Goal: Complete application form

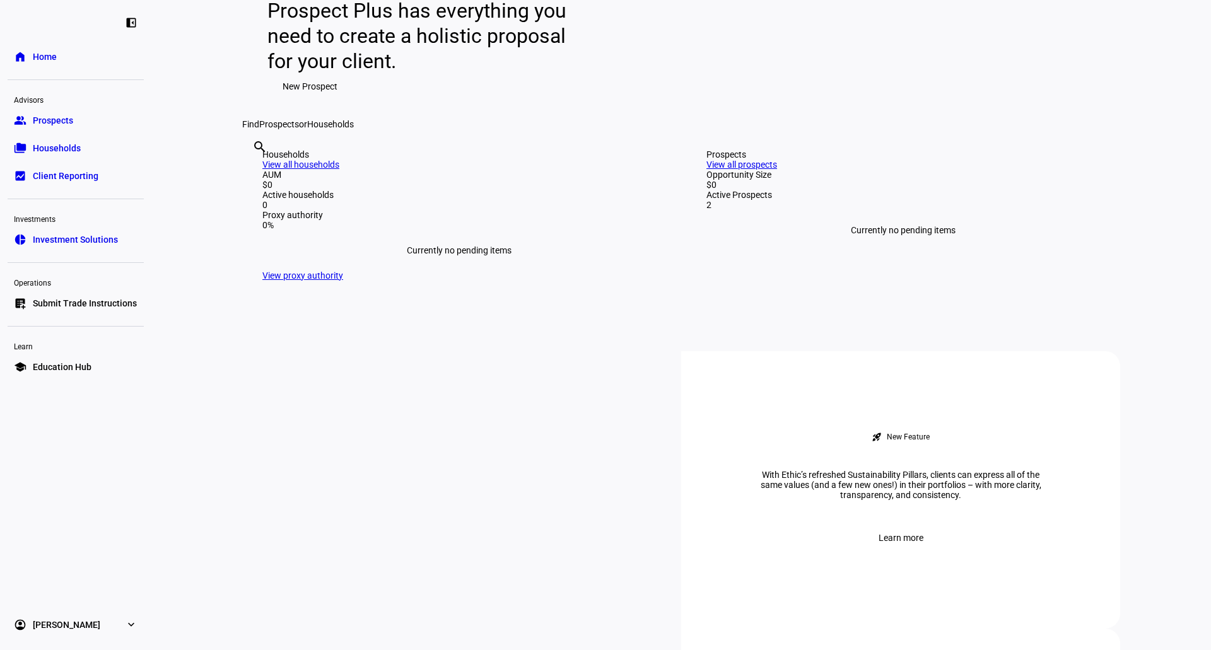
scroll to position [126, 0]
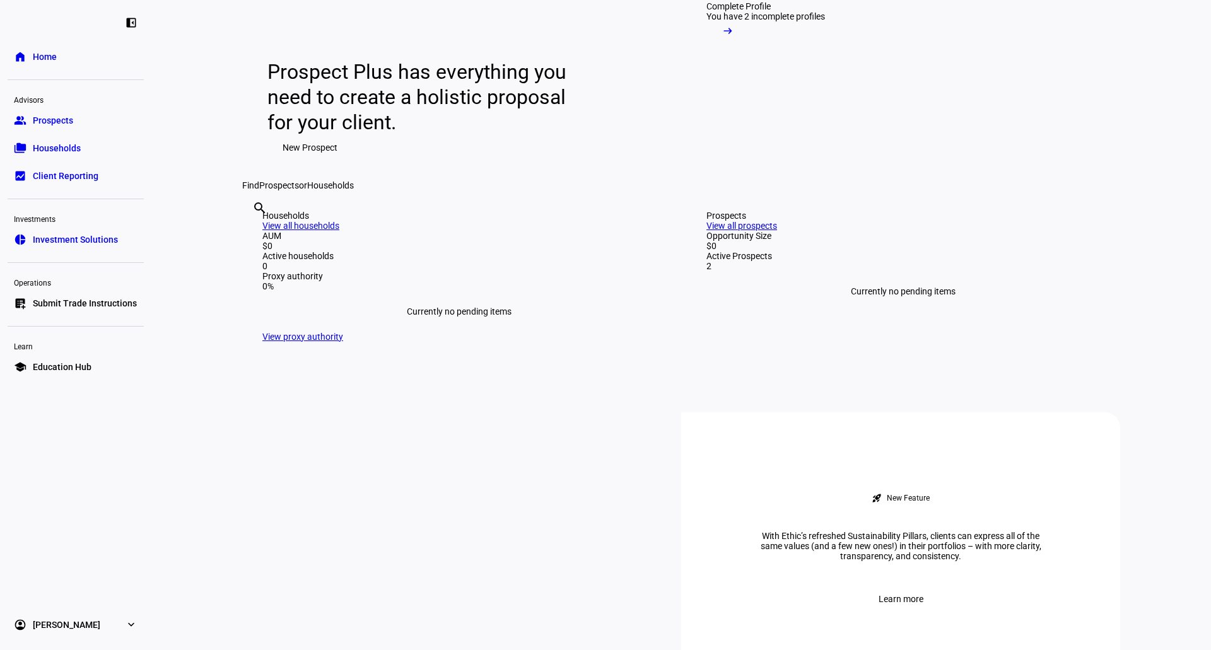
click at [78, 128] on link "group Prospects" at bounding box center [76, 120] width 136 height 25
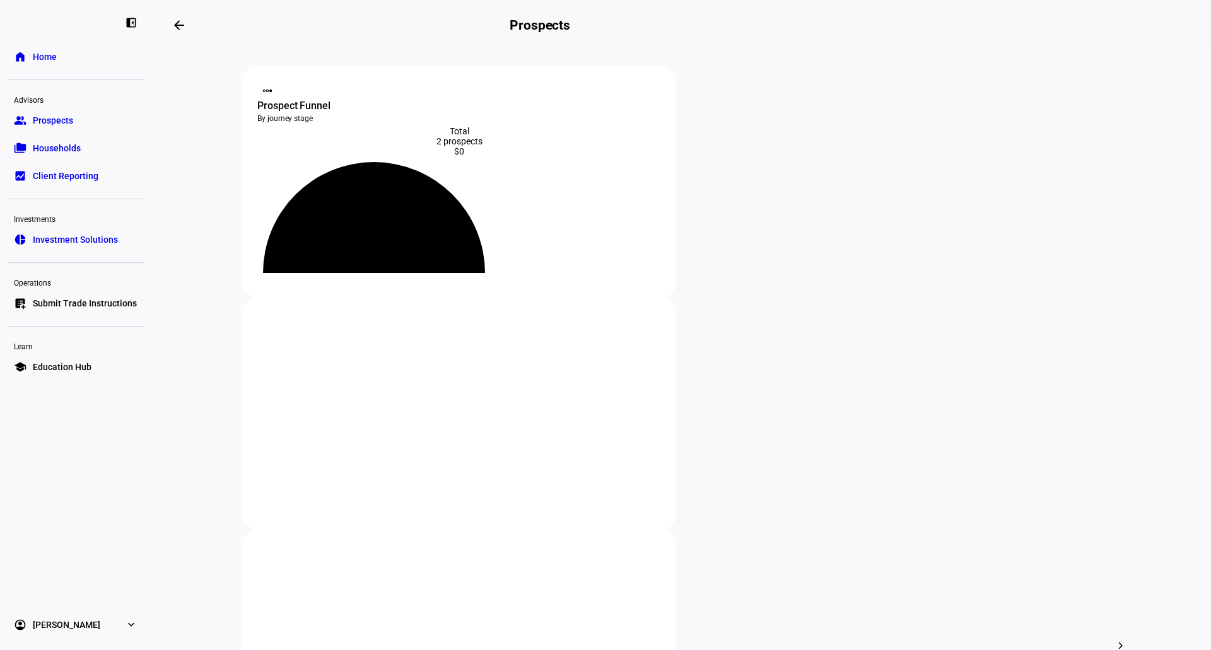
scroll to position [126, 0]
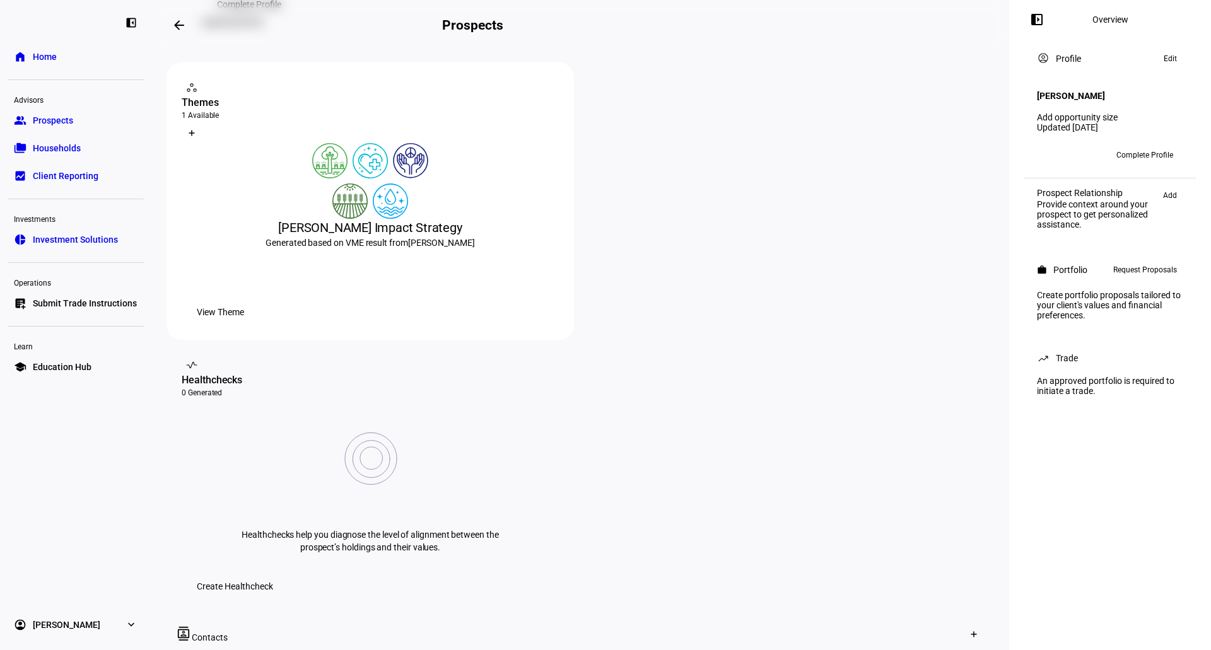
scroll to position [189, 0]
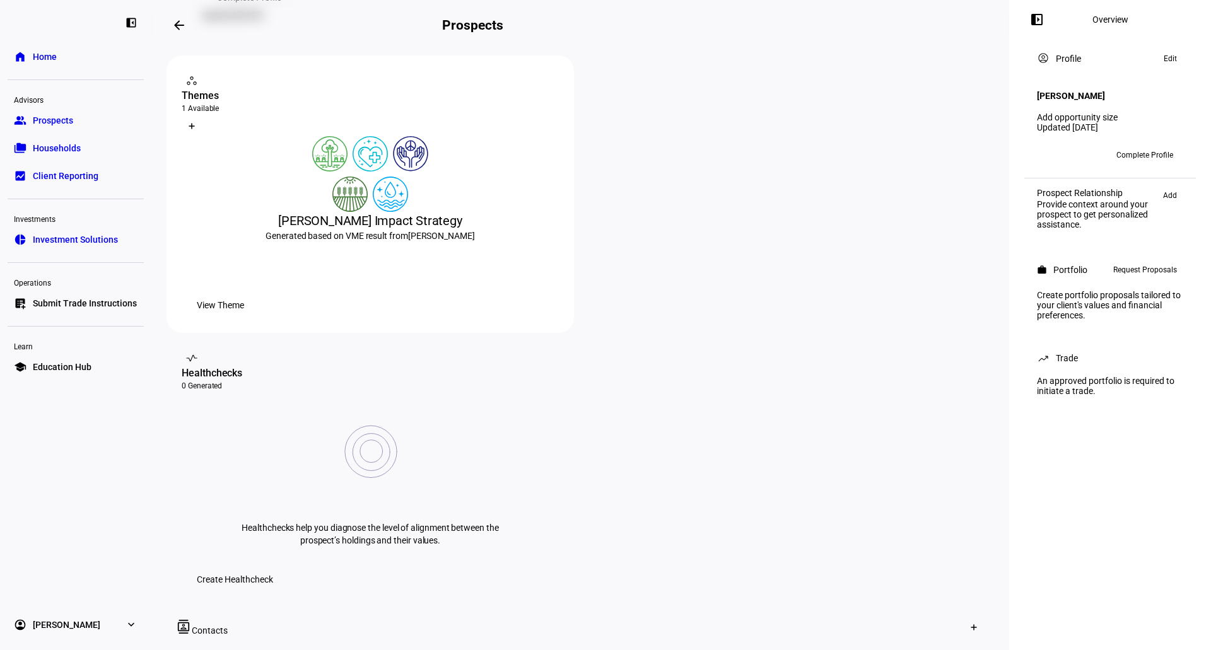
click at [244, 318] on span "View Theme" at bounding box center [220, 305] width 47 height 25
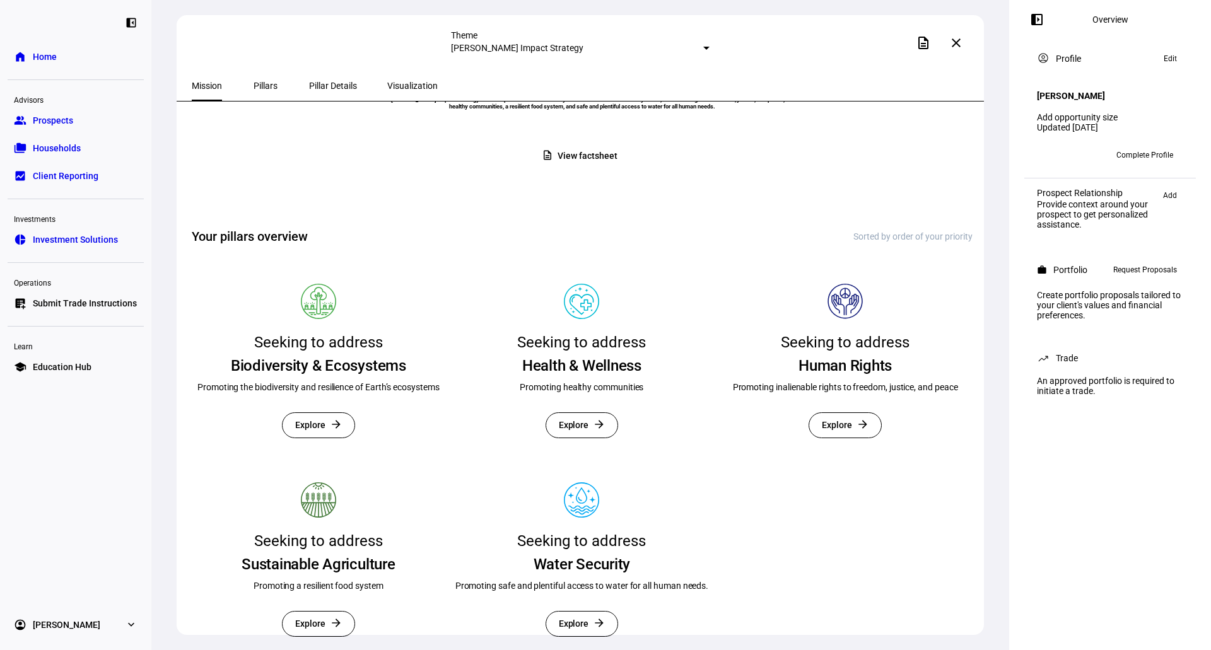
scroll to position [189, 0]
drag, startPoint x: 224, startPoint y: 345, endPoint x: 405, endPoint y: 344, distance: 181.0
click at [405, 344] on mat-card "Seeking to address Biodiversity & Ecosystems Promoting the biodiversity and res…" at bounding box center [319, 363] width 254 height 189
drag, startPoint x: 512, startPoint y: 340, endPoint x: 682, endPoint y: 332, distance: 169.8
click at [650, 332] on mat-card "Seeking to address Health & Wellness Promoting healthy communities Explore arro…" at bounding box center [582, 363] width 254 height 189
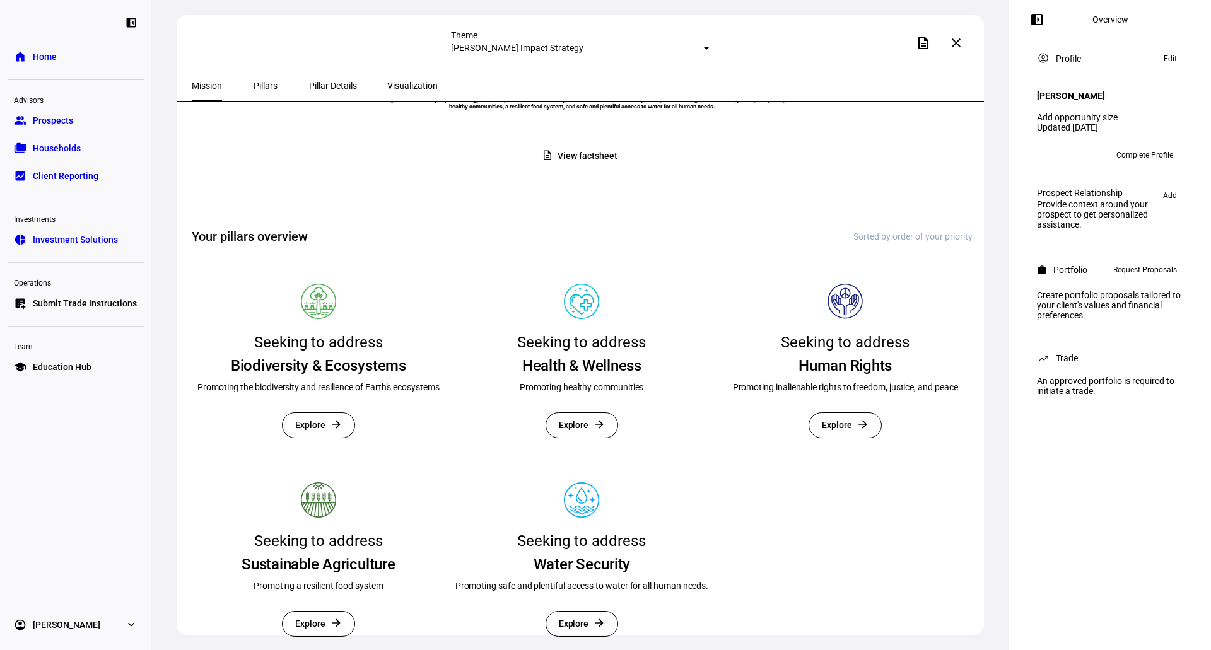
drag, startPoint x: 806, startPoint y: 334, endPoint x: 897, endPoint y: 331, distance: 91.5
click at [897, 331] on mat-card "Seeking to address Human Rights Promoting inalienable rights to freedom, justic…" at bounding box center [845, 363] width 254 height 189
drag, startPoint x: 232, startPoint y: 546, endPoint x: 392, endPoint y: 546, distance: 159.6
click at [392, 546] on mat-card "Seeking to address Sustainable Agriculture Promoting a resilient food system Ex…" at bounding box center [319, 561] width 254 height 189
drag, startPoint x: 519, startPoint y: 541, endPoint x: 645, endPoint y: 529, distance: 126.7
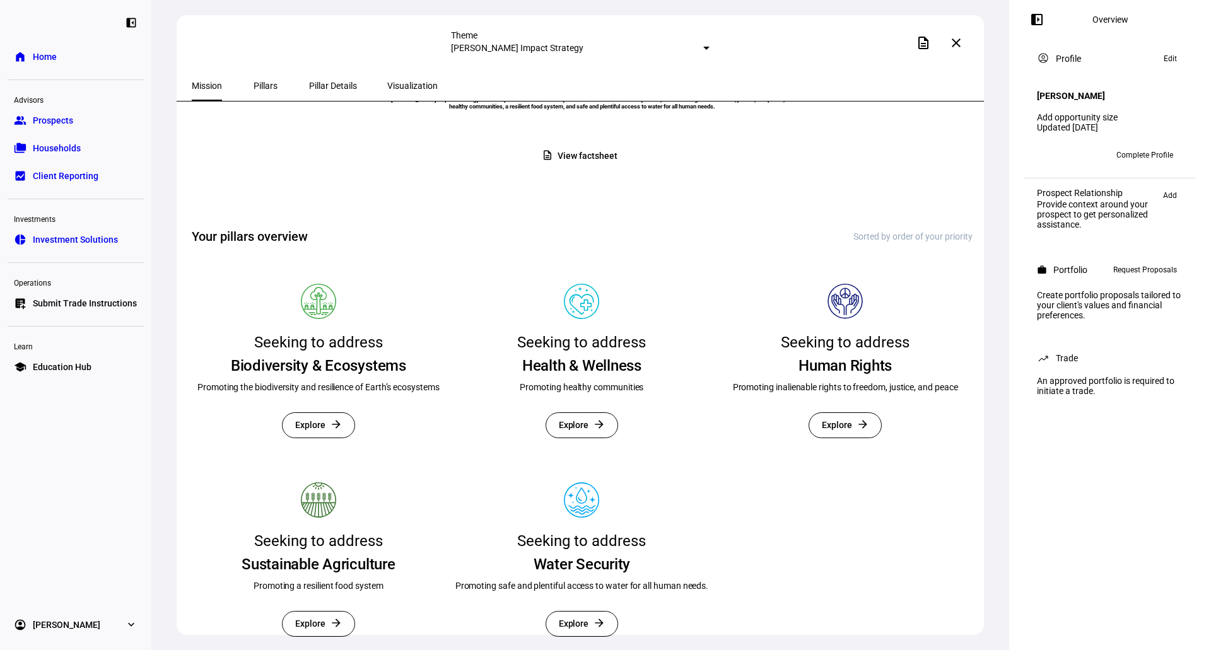
click at [645, 529] on mat-card "Seeking to address Water Security Promoting safe and plentiful access to water …" at bounding box center [582, 561] width 254 height 189
click at [1145, 273] on span "Request Proposals" at bounding box center [1145, 269] width 64 height 15
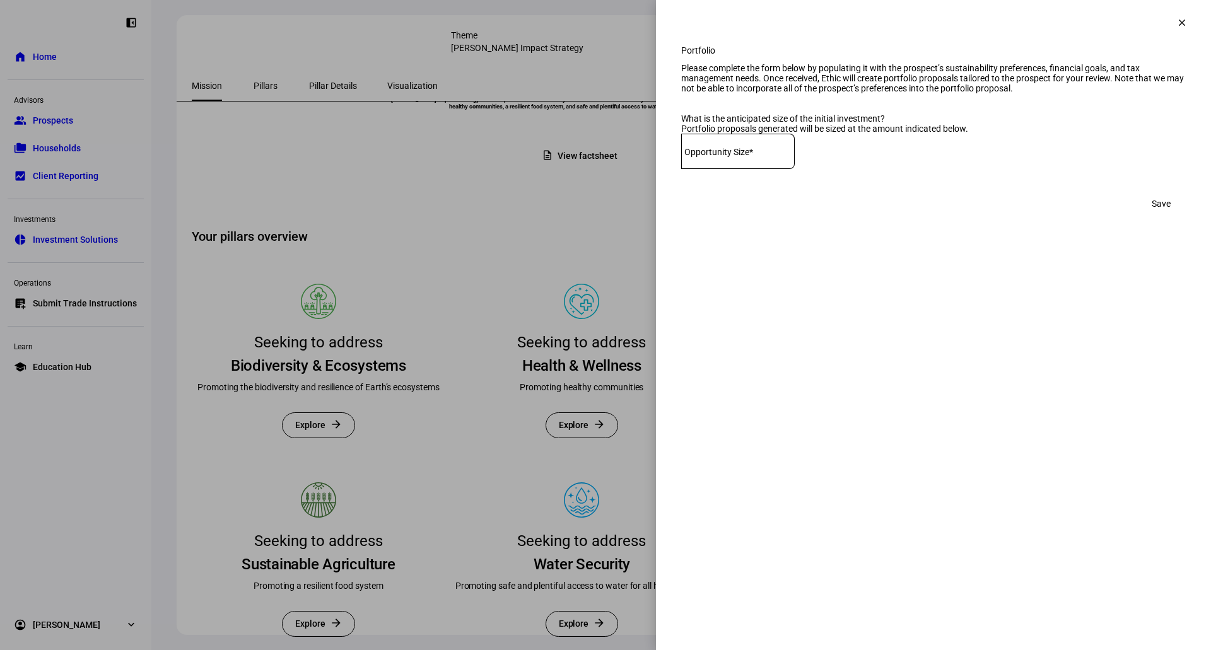
click at [753, 157] on mat-label "Opportunity Size*" at bounding box center [718, 152] width 69 height 10
drag, startPoint x: 679, startPoint y: 76, endPoint x: 800, endPoint y: 98, distance: 123.8
click at [800, 98] on div "Portfolio Please complete the form below by populating it with the prospect’s s…" at bounding box center [933, 143] width 555 height 196
click at [677, 92] on div "Portfolio Please complete the form below by populating it with the prospect’s s…" at bounding box center [933, 143] width 555 height 196
drag, startPoint x: 712, startPoint y: 86, endPoint x: 1100, endPoint y: 79, distance: 387.9
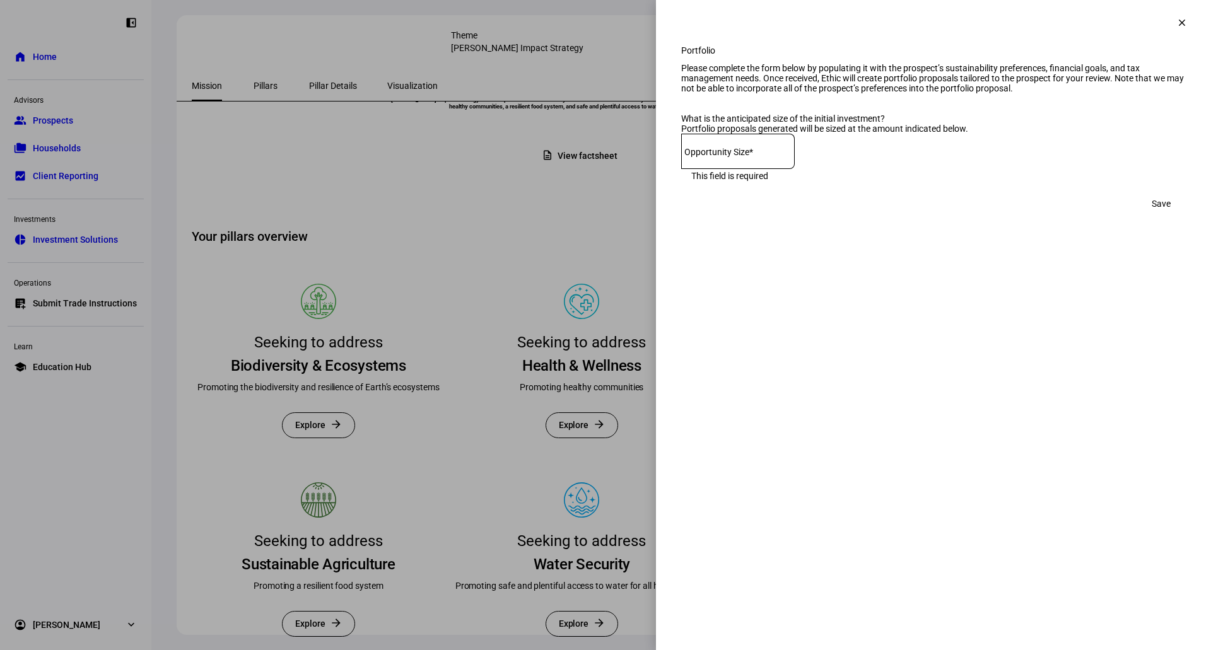
click at [1100, 79] on div "Portfolio Please complete the form below by populating it with the prospect’s s…" at bounding box center [933, 143] width 555 height 196
drag, startPoint x: 1105, startPoint y: 81, endPoint x: 1168, endPoint y: 84, distance: 63.1
click at [1168, 84] on div "Please complete the form below by populating it with the prospect’s sustainabil…" at bounding box center [933, 78] width 505 height 30
drag, startPoint x: 805, startPoint y: 98, endPoint x: 1173, endPoint y: 115, distance: 368.7
click at [1173, 93] on div "Please complete the form below by populating it with the prospect’s sustainabil…" at bounding box center [933, 78] width 505 height 30
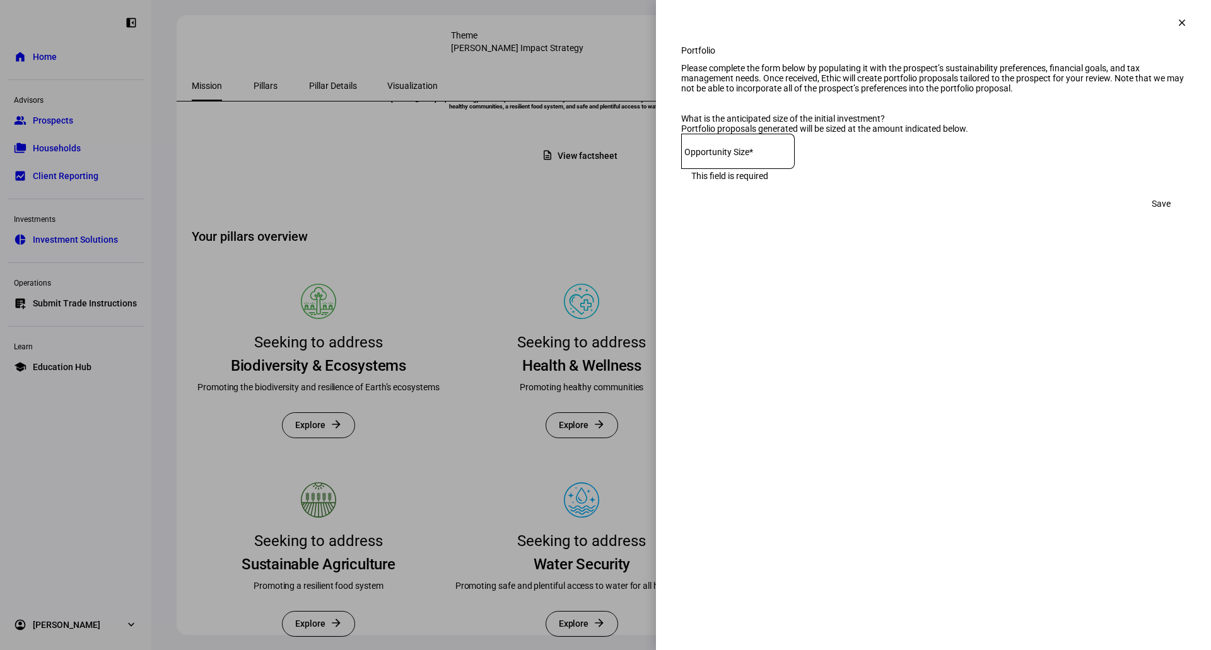
click at [781, 169] on div at bounding box center [738, 151] width 114 height 35
click at [1186, 24] on span at bounding box center [1182, 23] width 30 height 30
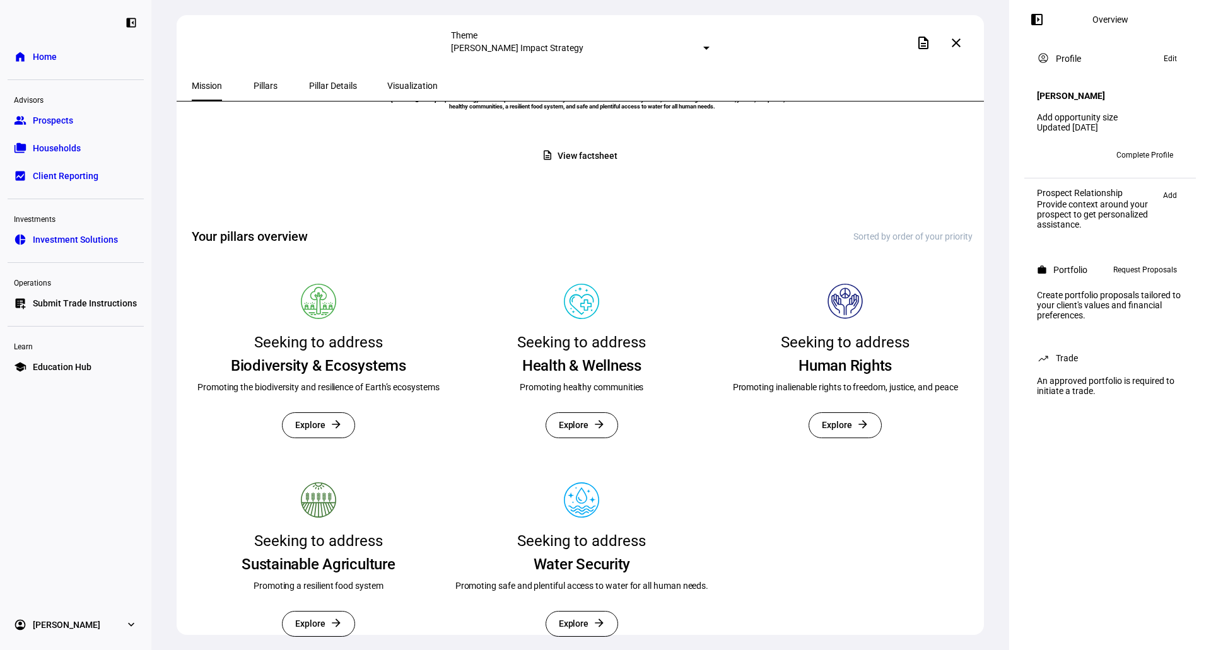
click at [1134, 276] on span "Request Proposals" at bounding box center [1145, 269] width 64 height 15
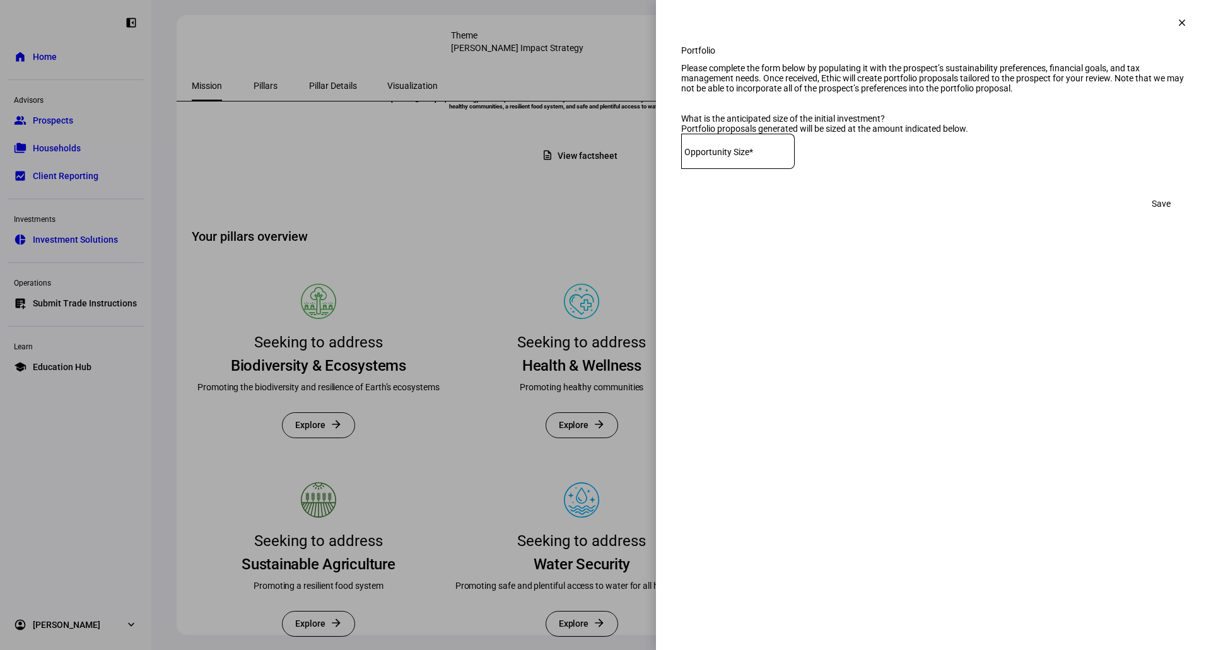
click at [749, 169] on div at bounding box center [738, 151] width 114 height 35
click at [754, 169] on div at bounding box center [738, 151] width 114 height 35
click at [755, 154] on input at bounding box center [738, 149] width 114 height 10
paste input "5,255,183.03"
type input "5,255,183.03"
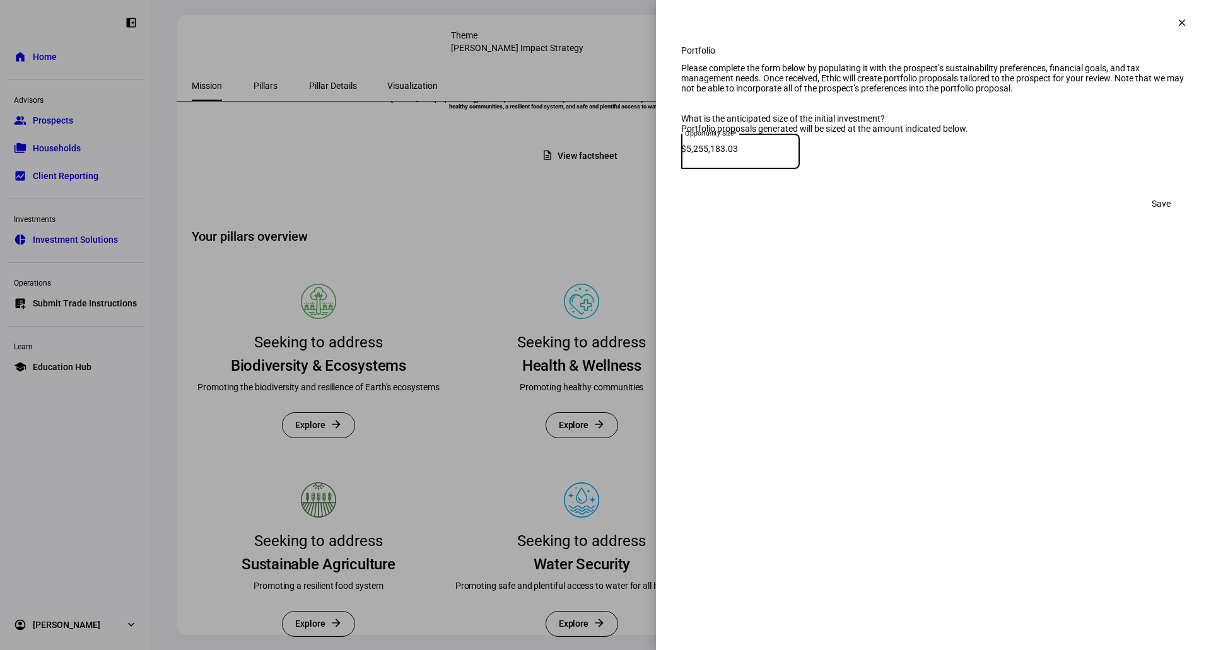
click at [780, 216] on div "Save" at bounding box center [933, 203] width 505 height 25
click at [1164, 216] on span "Save" at bounding box center [1161, 203] width 19 height 25
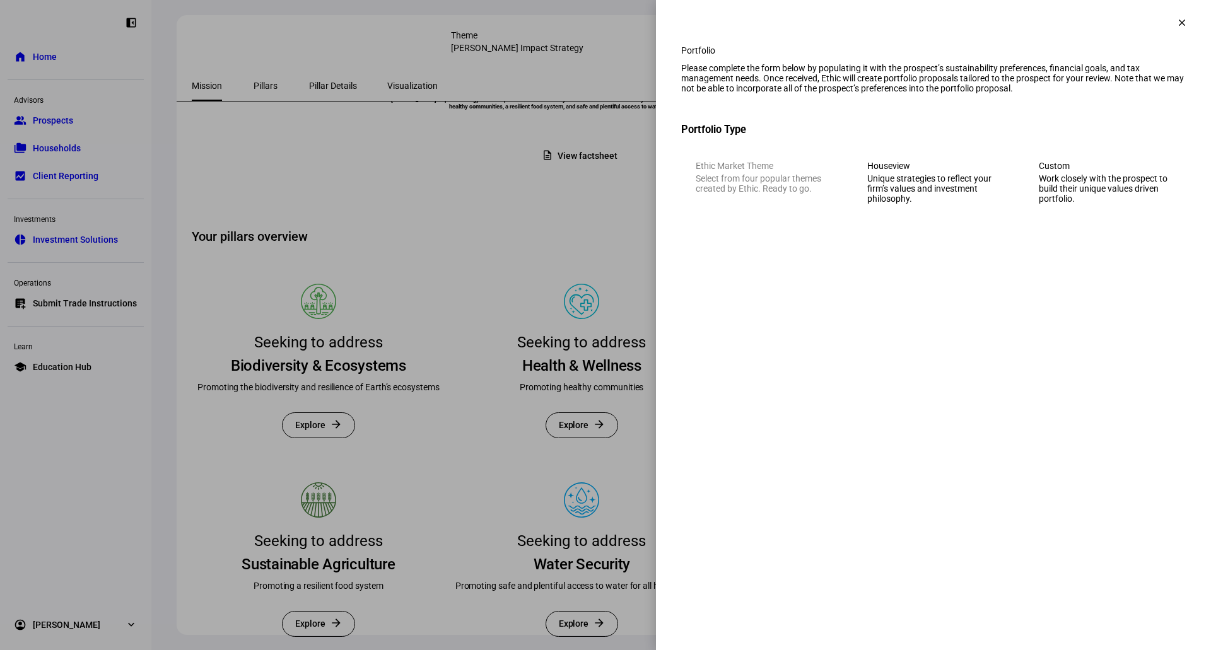
drag, startPoint x: 679, startPoint y: 152, endPoint x: 749, endPoint y: 151, distance: 70.0
click at [749, 151] on div "Portfolio Please complete the form below by populating it with the prospect’s s…" at bounding box center [933, 144] width 555 height 198
drag, startPoint x: 718, startPoint y: 114, endPoint x: 1181, endPoint y: 117, distance: 462.9
click at [1170, 93] on div "Please complete the form below by populating it with the prospect’s sustainabil…" at bounding box center [933, 78] width 505 height 30
click at [1048, 204] on div "Work closely with the prospect to build their unique values driven portfolio." at bounding box center [1105, 188] width 132 height 30
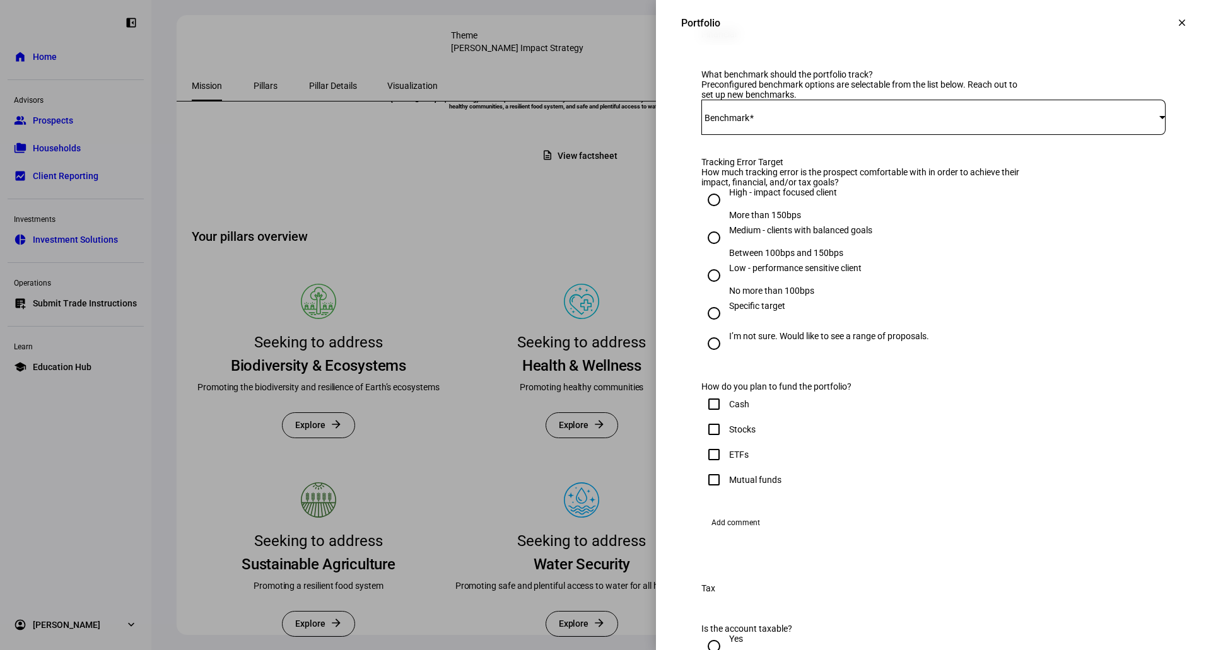
scroll to position [505, 0]
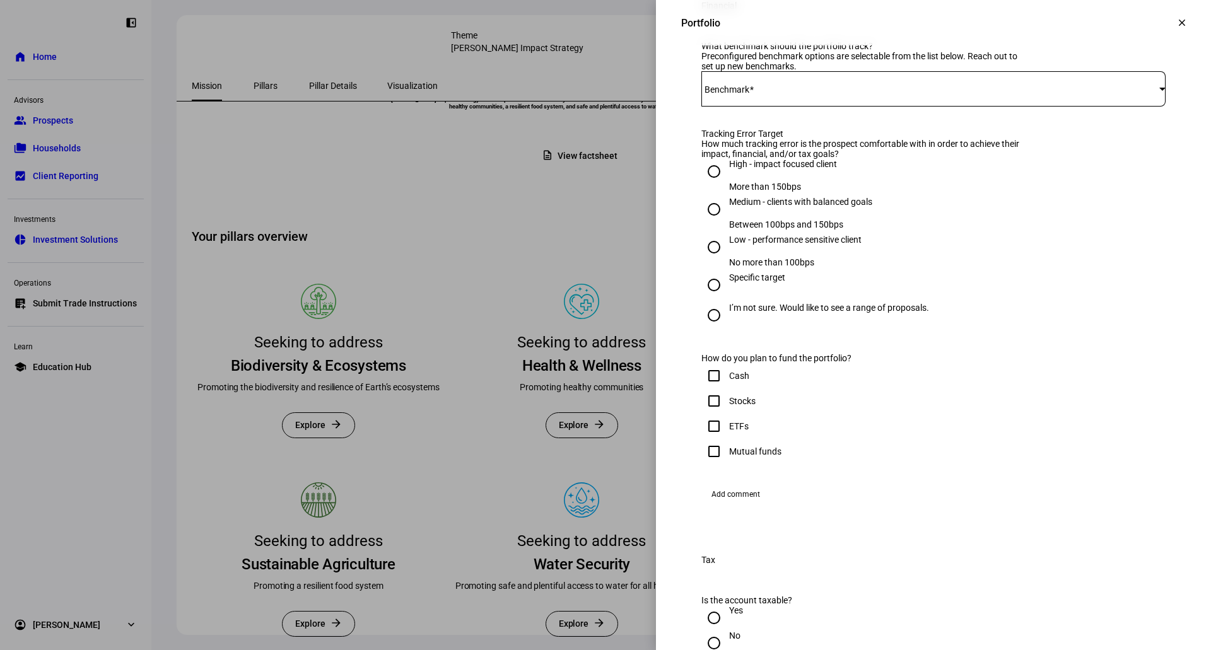
click at [744, 107] on div at bounding box center [933, 88] width 464 height 35
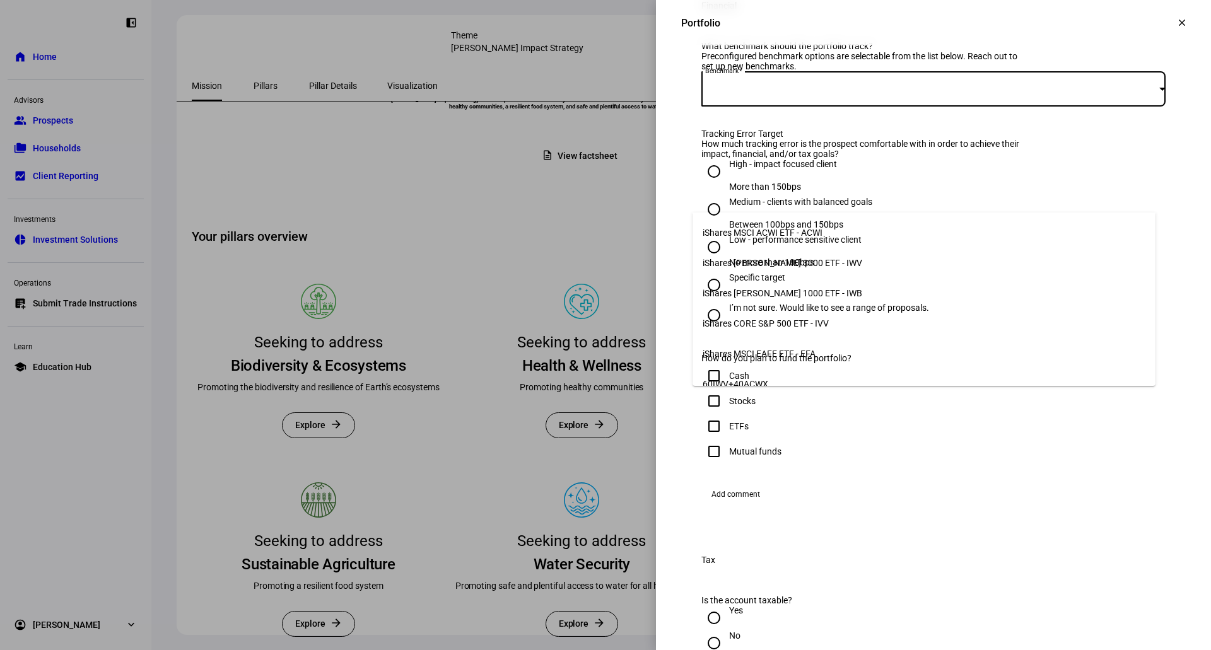
drag, startPoint x: 738, startPoint y: 190, endPoint x: 735, endPoint y: 168, distance: 22.9
click at [738, 190] on div at bounding box center [605, 325] width 1211 height 650
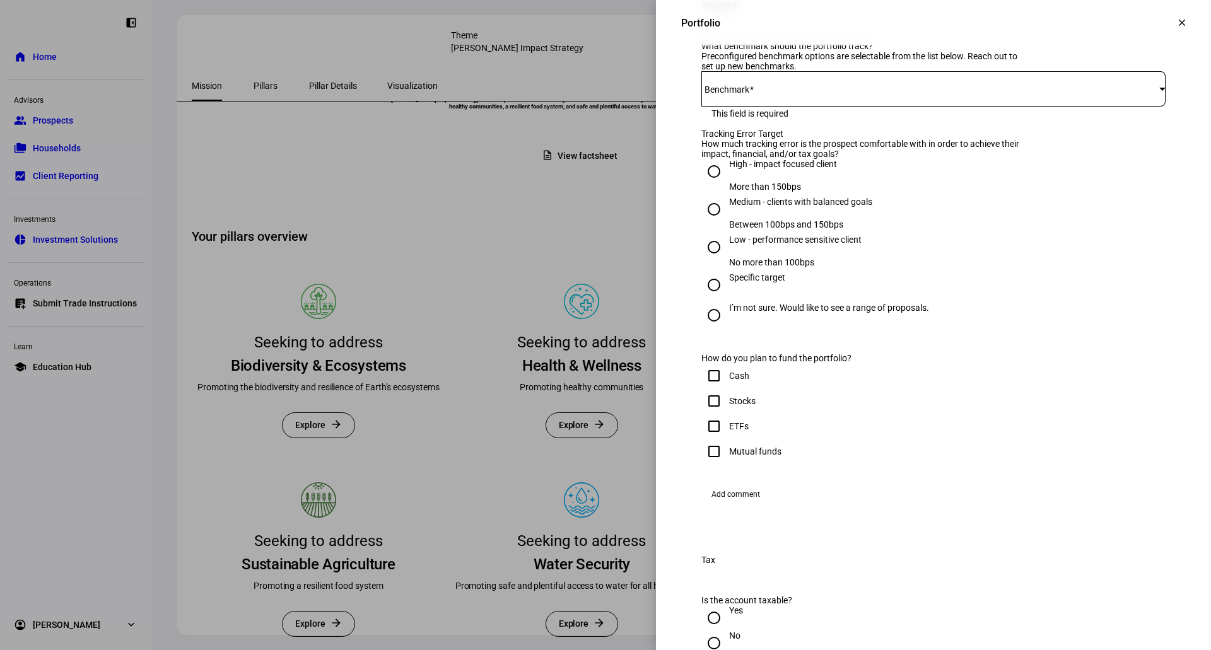
click at [729, 71] on div "Preconfigured benchmark options are selectable from the list below. Reach out t…" at bounding box center [863, 61] width 325 height 20
drag, startPoint x: 682, startPoint y: 151, endPoint x: 1018, endPoint y: 170, distance: 336.7
click at [1018, 170] on div "What benchmark should the portfolio track? Preconfigured benchmark options are …" at bounding box center [933, 275] width 505 height 499
click at [852, 107] on div at bounding box center [933, 88] width 464 height 35
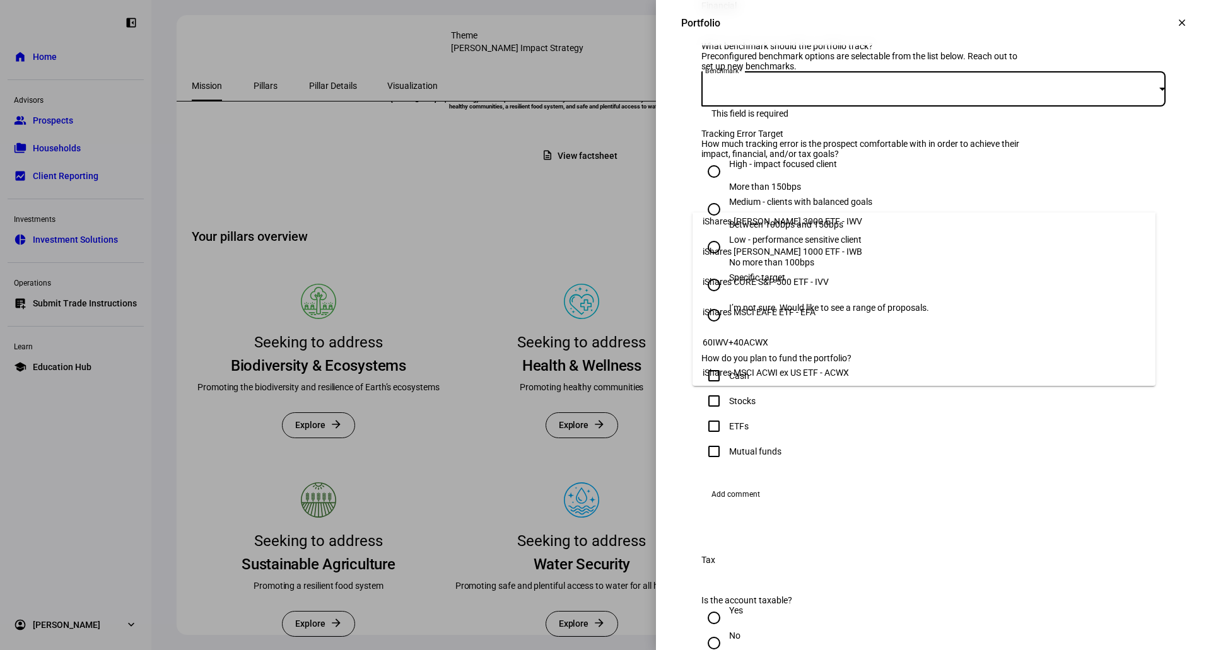
scroll to position [63, 0]
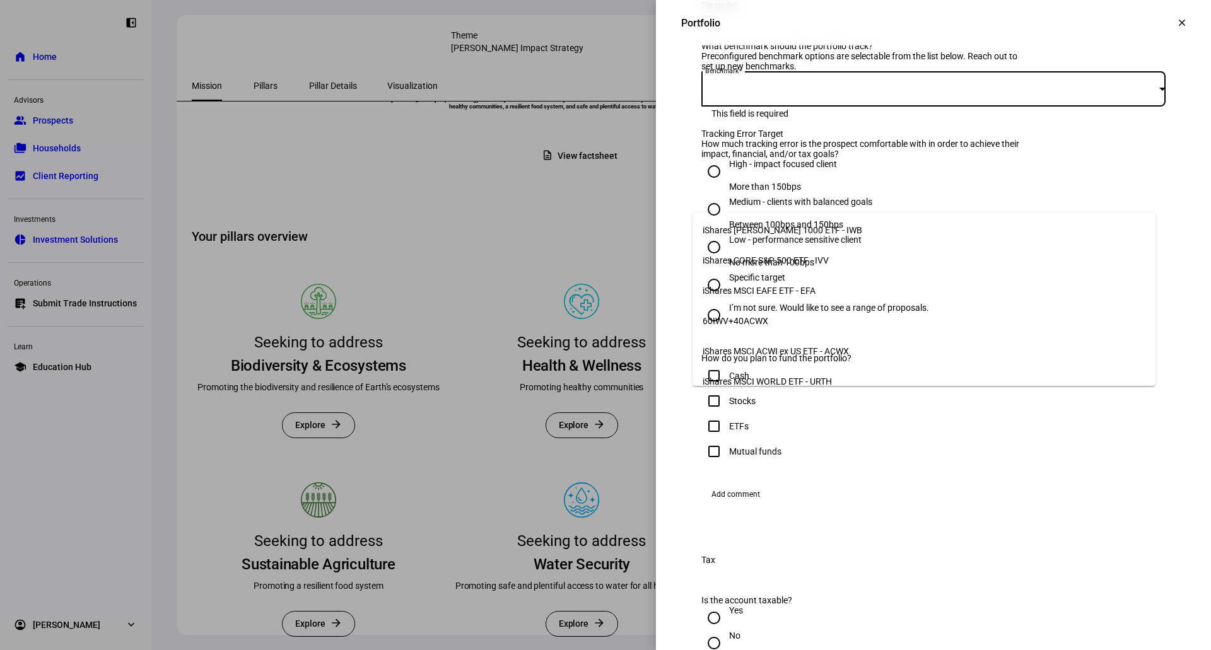
click at [755, 195] on div at bounding box center [605, 325] width 1211 height 650
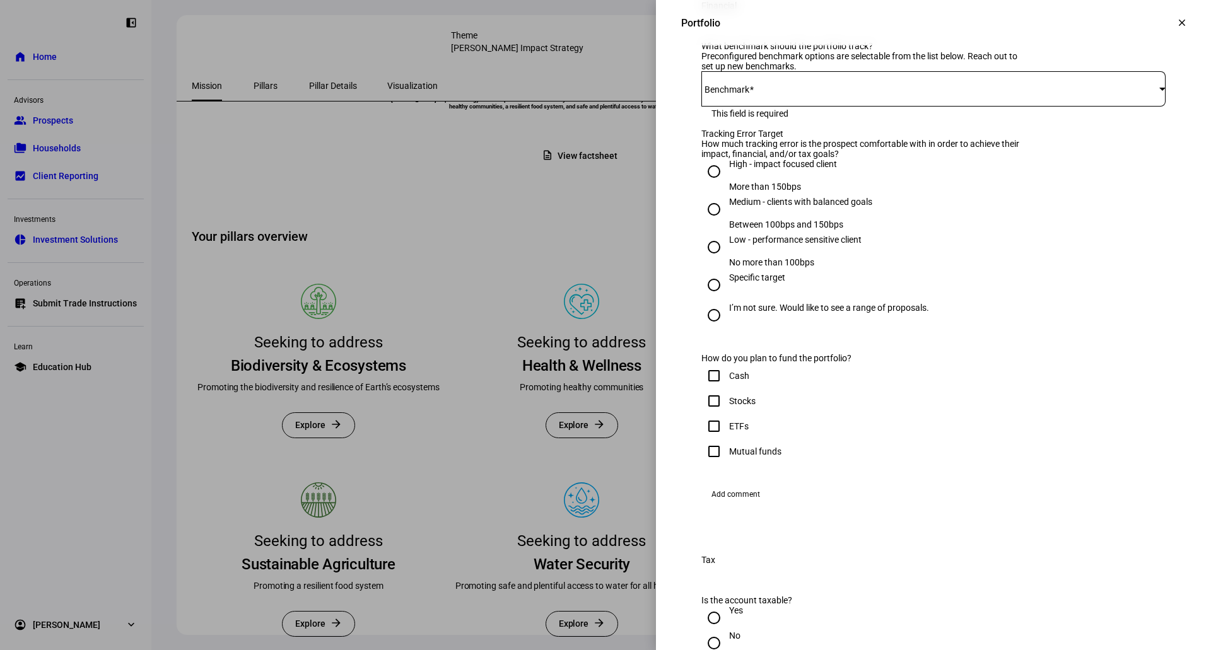
click at [732, 95] on mat-label "Benchmark" at bounding box center [726, 90] width 45 height 10
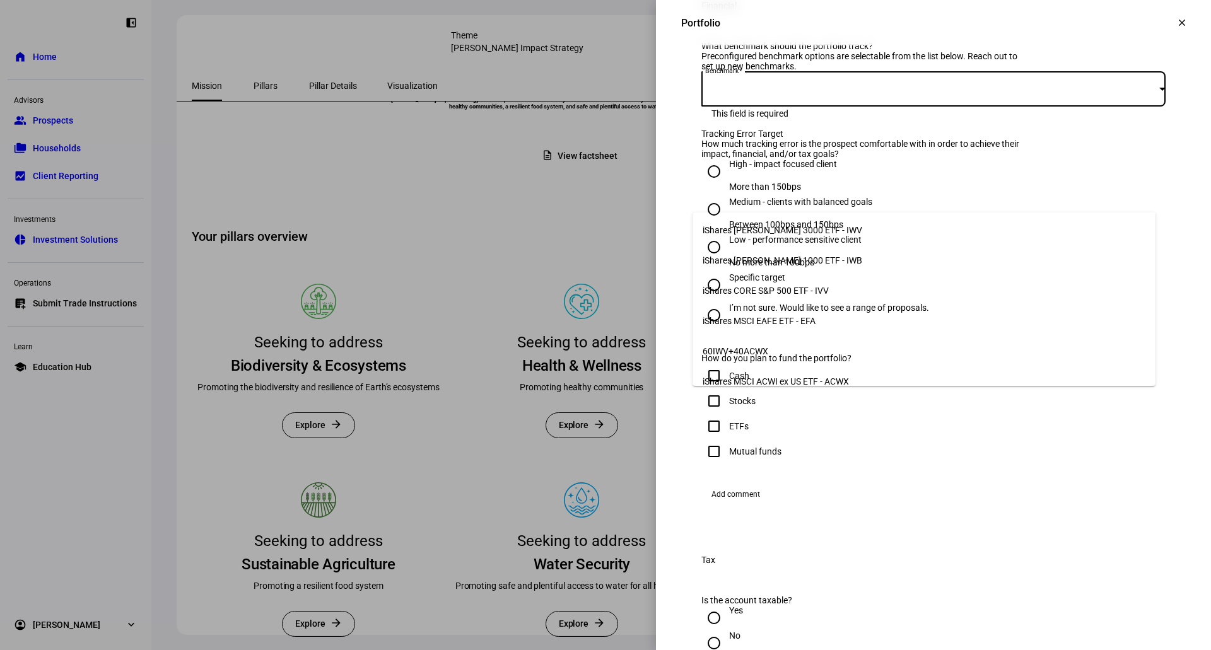
scroll to position [0, 0]
click at [794, 228] on span "iShares MSCI ACWI ETF - ACWI" at bounding box center [763, 233] width 120 height 10
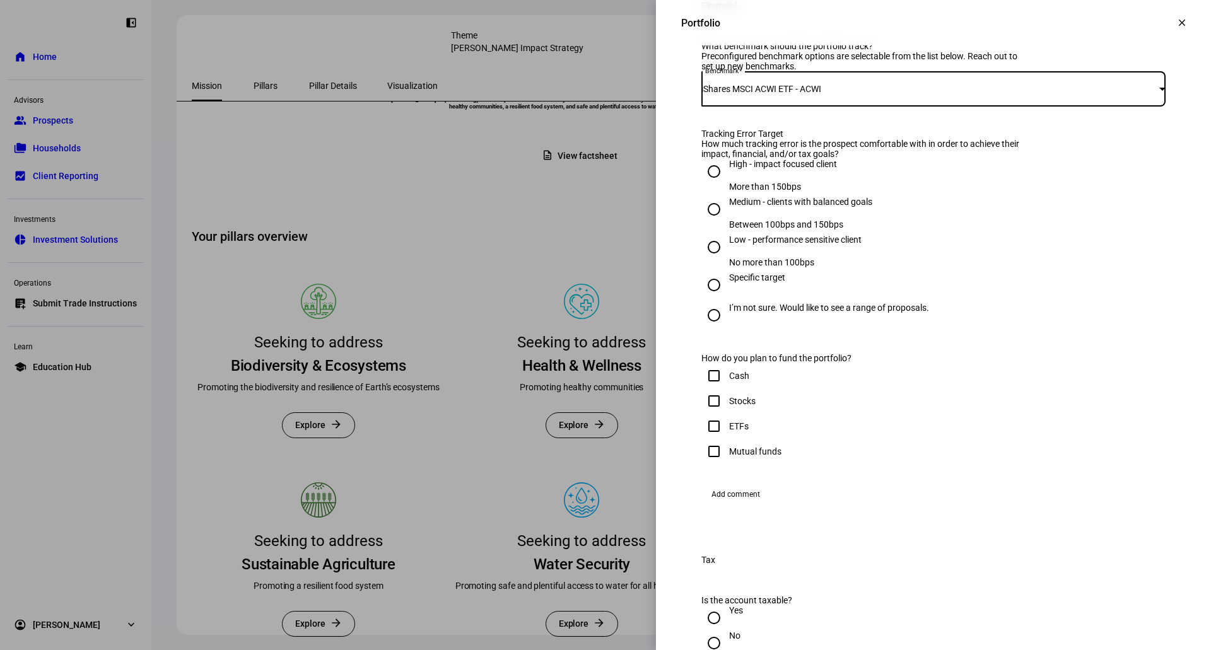
click at [885, 94] on div "iShares MSCI ACWI ETF - ACWI" at bounding box center [930, 89] width 458 height 10
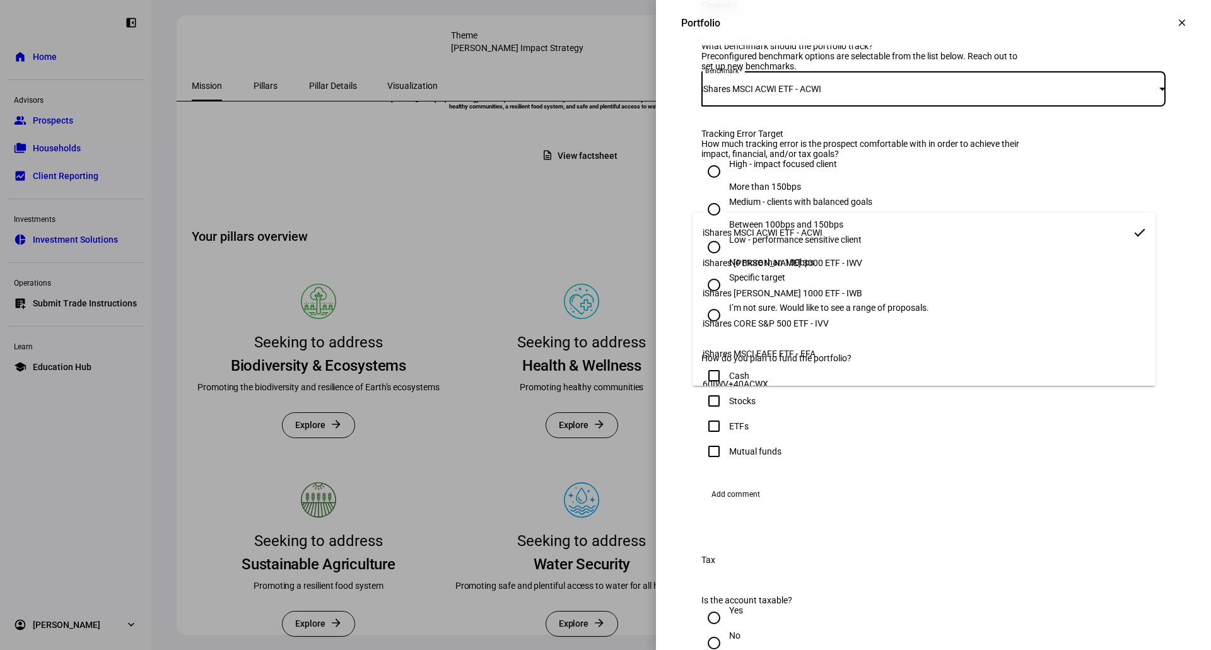
click at [754, 233] on span "iShares MSCI ACWI ETF - ACWI" at bounding box center [763, 233] width 120 height 10
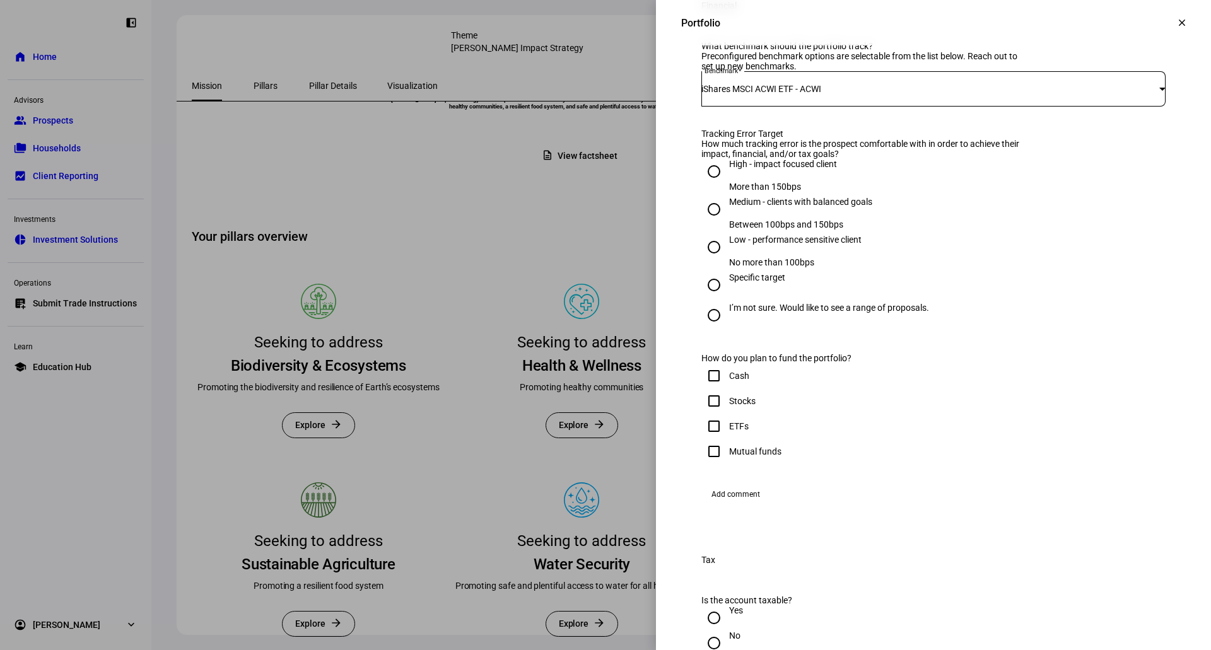
click at [767, 225] on eth-financial-form "What benchmark should the portfolio track? Preconfigured benchmark options are …" at bounding box center [933, 273] width 464 height 464
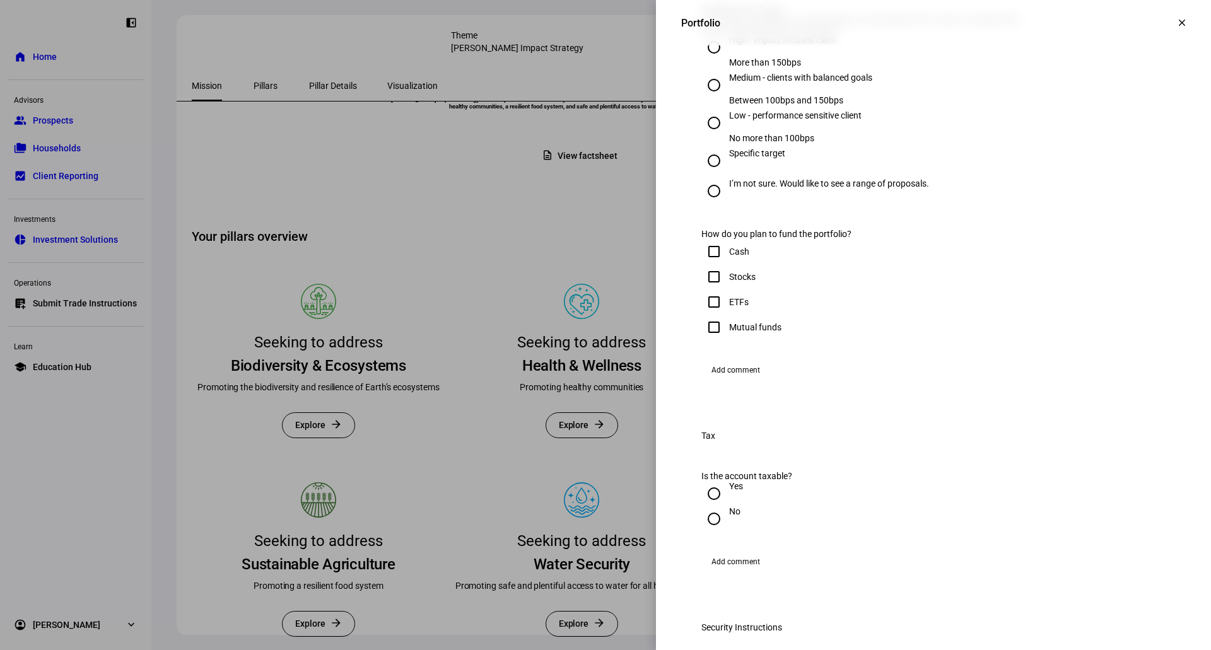
scroll to position [631, 0]
drag, startPoint x: 691, startPoint y: 143, endPoint x: 914, endPoint y: 153, distance: 222.8
click at [914, 153] on div "What benchmark should the portfolio track? Preconfigured benchmark options are …" at bounding box center [933, 149] width 505 height 499
click at [706, 58] on input "High - impact focused client More than 150bps" at bounding box center [713, 45] width 25 height 25
radio input "true"
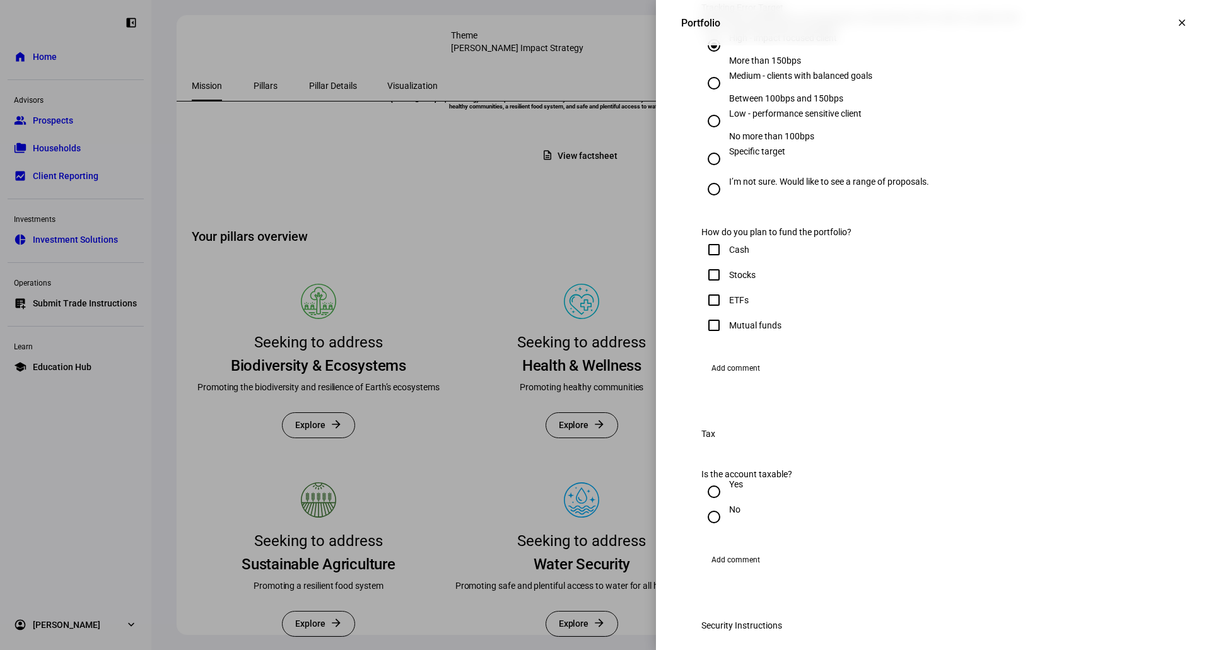
click at [706, 288] on input "Stocks" at bounding box center [713, 274] width 25 height 25
checkbox input "true"
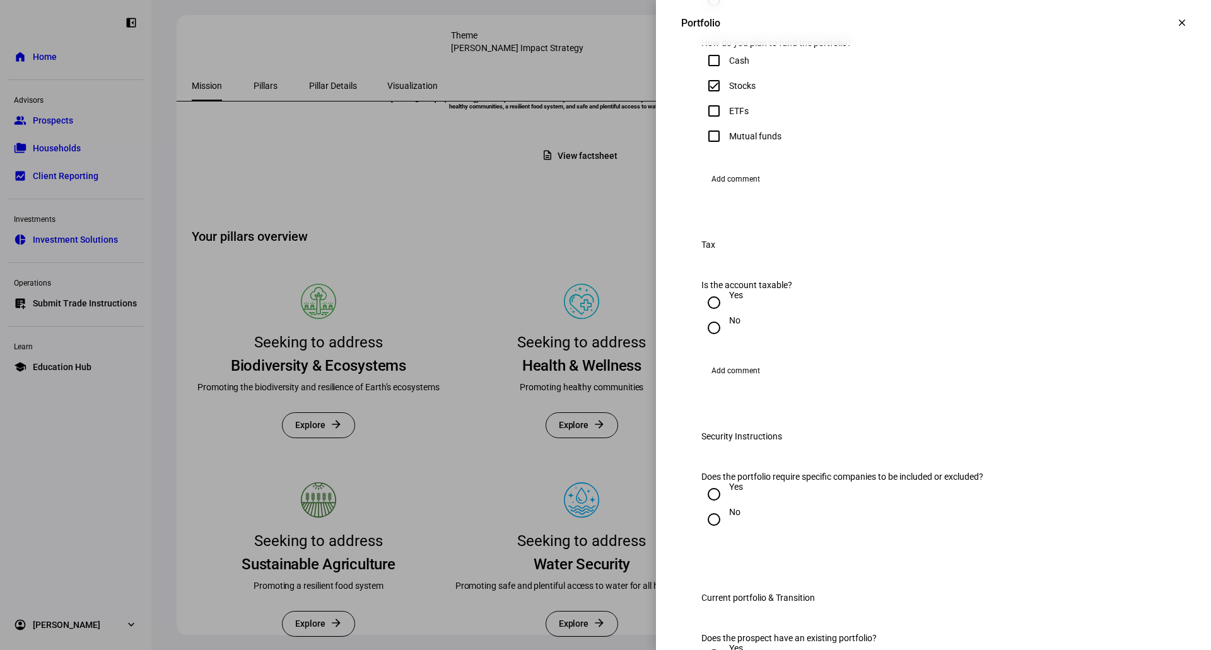
scroll to position [883, 0]
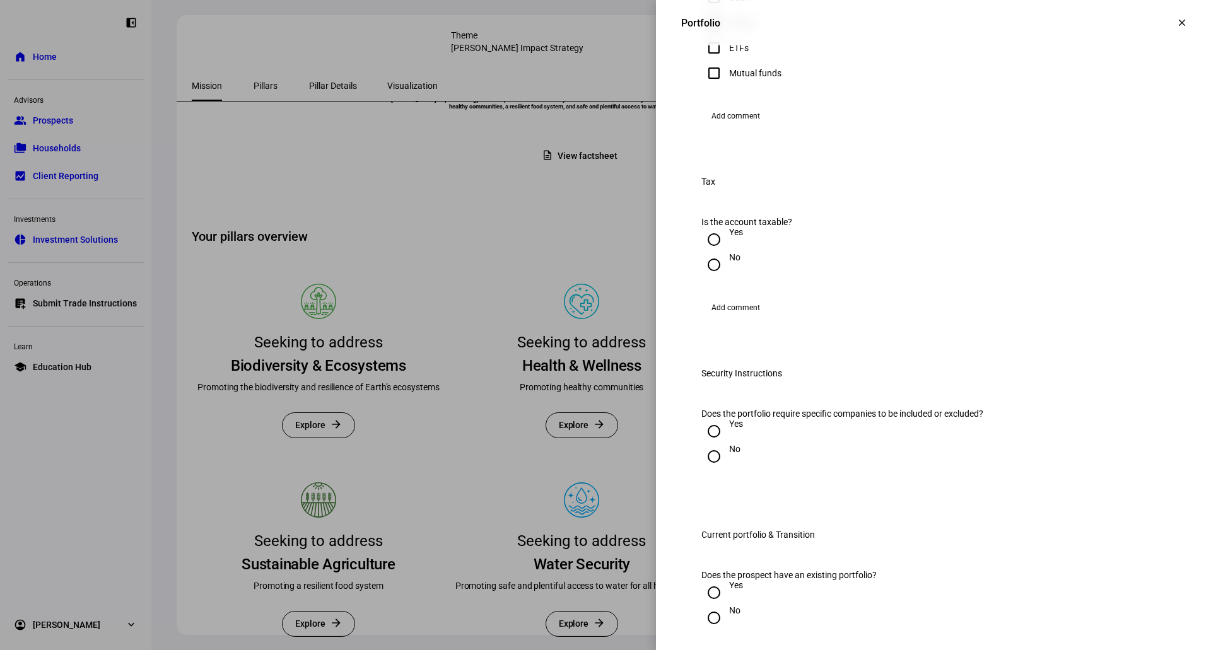
click at [714, 252] on input "Yes" at bounding box center [713, 239] width 25 height 25
radio input "true"
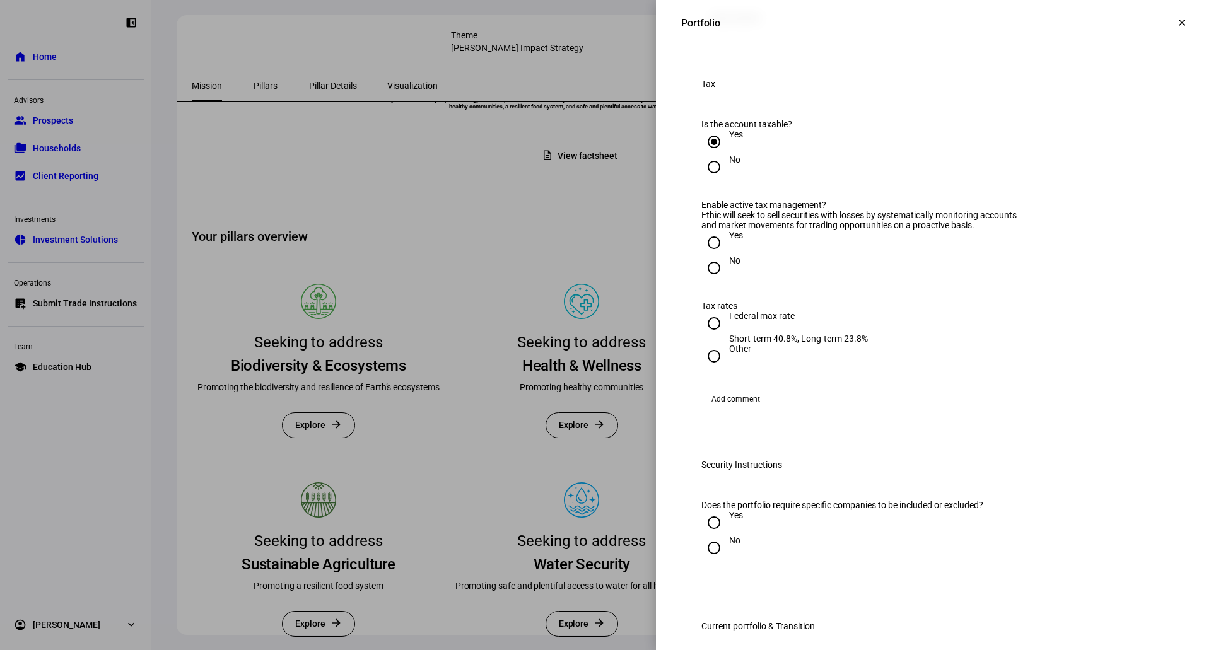
scroll to position [1009, 0]
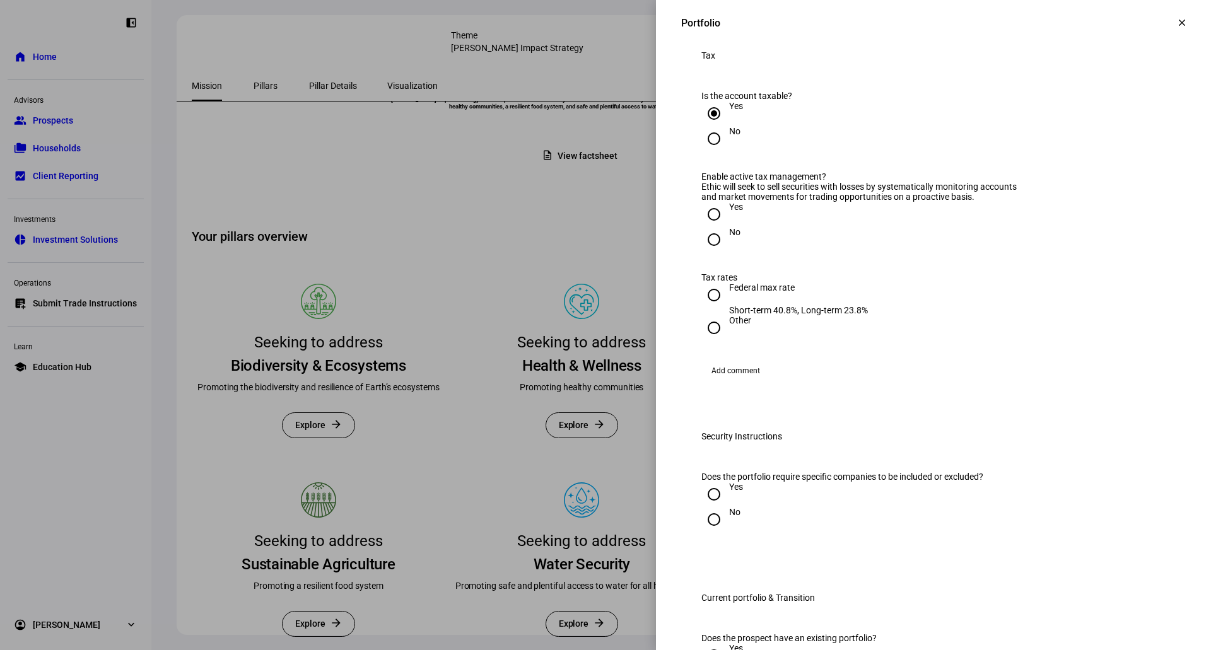
drag, startPoint x: 692, startPoint y: 376, endPoint x: 983, endPoint y: 390, distance: 291.7
click at [983, 390] on div "Is the account taxable? Yes No You selected an active tax strategy which requir…" at bounding box center [933, 238] width 505 height 325
drag, startPoint x: 692, startPoint y: 362, endPoint x: 833, endPoint y: 363, distance: 141.3
click at [833, 363] on div "Is the account taxable? Yes No You selected an active tax strategy which requir…" at bounding box center [933, 238] width 505 height 325
drag, startPoint x: 689, startPoint y: 381, endPoint x: 966, endPoint y: 392, distance: 277.1
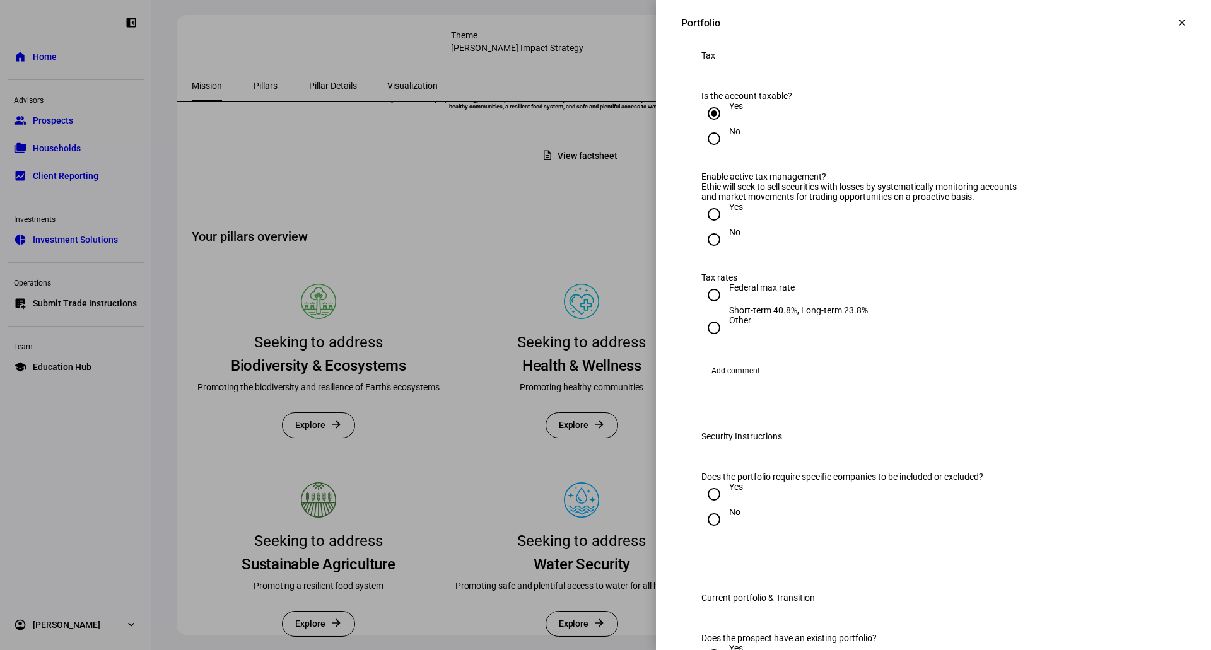
click at [966, 392] on div "Is the account taxable? Yes No You selected an active tax strategy which requir…" at bounding box center [933, 238] width 505 height 325
click at [711, 227] on input "Yes" at bounding box center [713, 214] width 25 height 25
radio input "true"
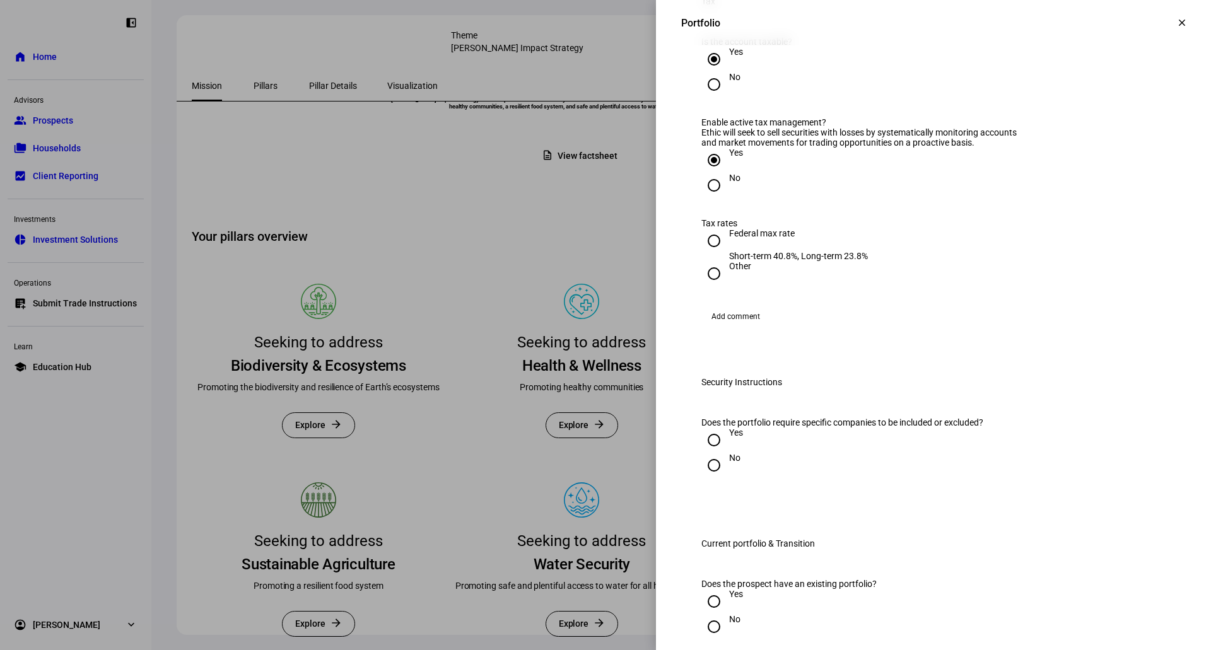
scroll to position [1135, 0]
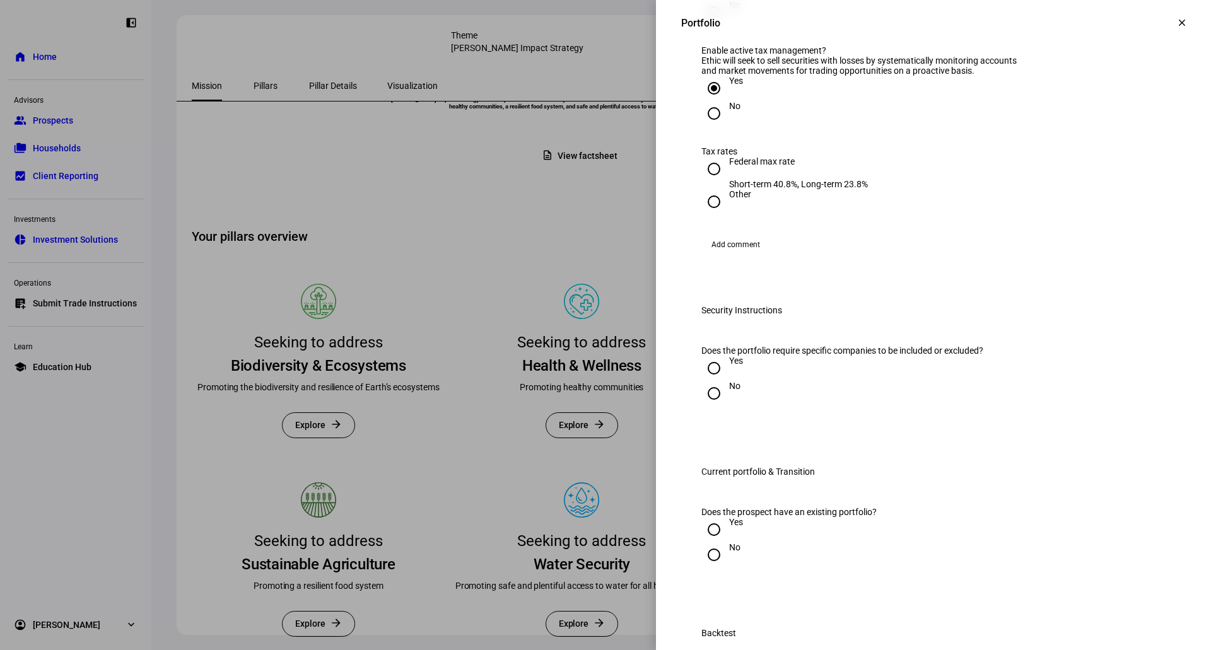
click at [757, 76] on div "Ethic will seek to sell securities with losses by systematically monitoring acc…" at bounding box center [863, 65] width 325 height 20
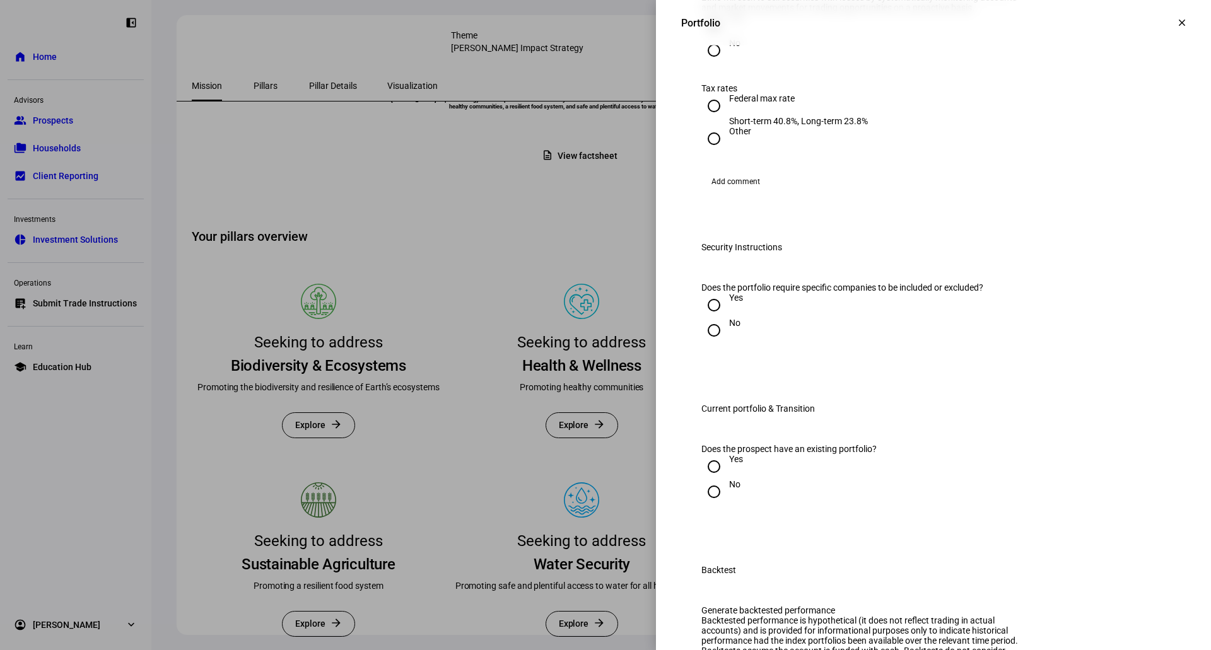
click at [705, 63] on input "No" at bounding box center [713, 50] width 25 height 25
radio input "true"
click at [701, 38] on input "Yes" at bounding box center [713, 25] width 25 height 25
radio input "true"
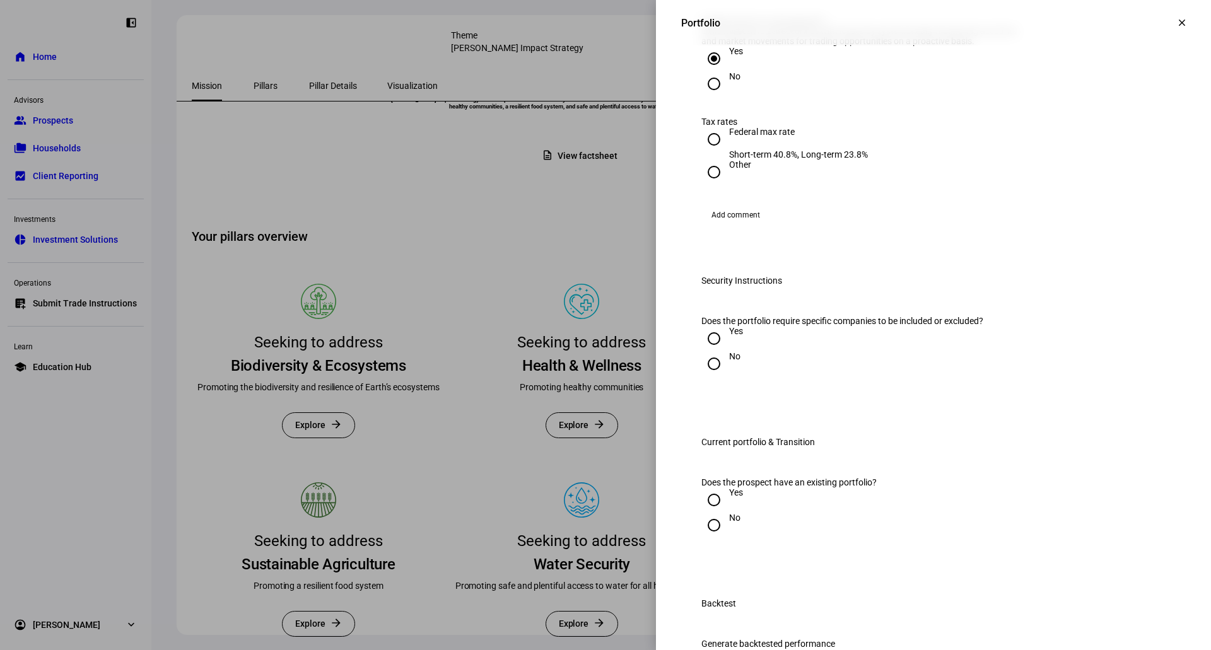
scroll to position [1135, 0]
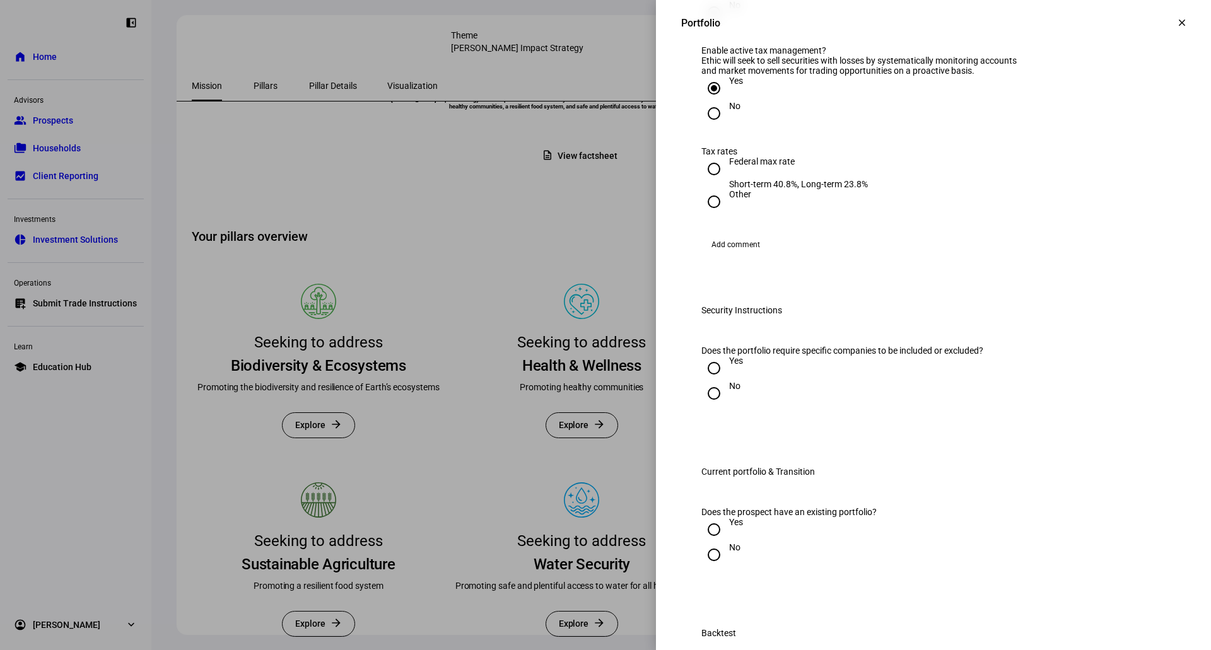
drag, startPoint x: 707, startPoint y: 375, endPoint x: 711, endPoint y: 386, distance: 12.2
click at [707, 182] on input "Federal max rate Short-term 40.8%, Long-term 23.8%" at bounding box center [713, 168] width 25 height 25
radio input "true"
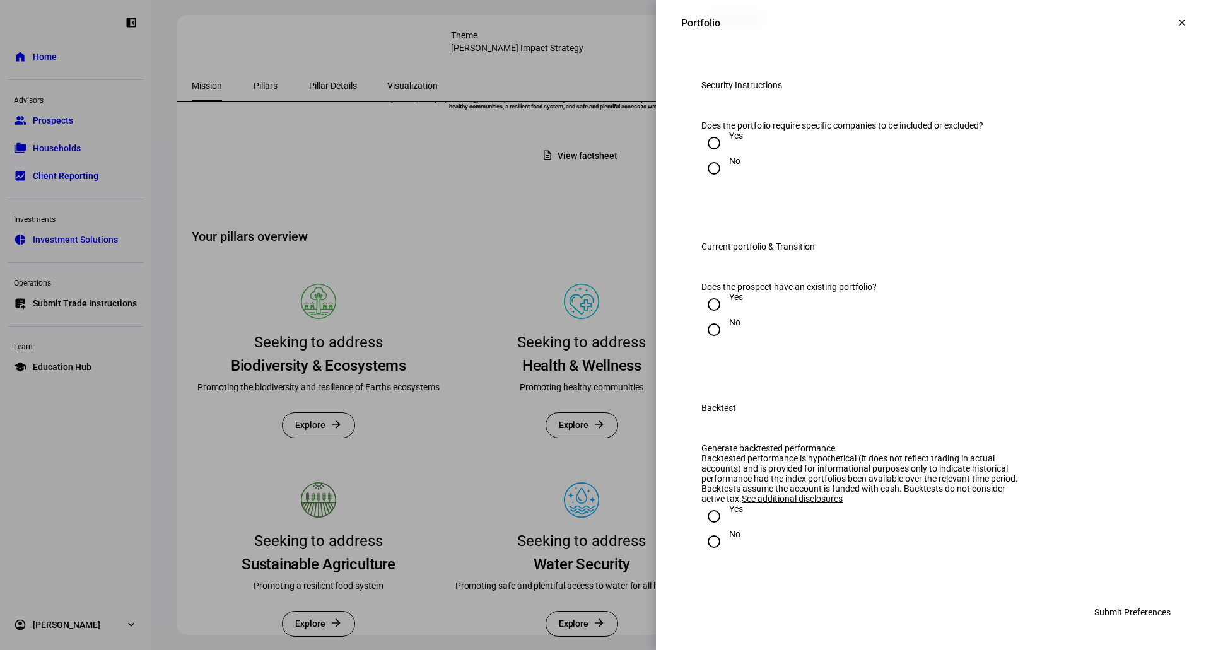
scroll to position [1387, 0]
drag, startPoint x: 690, startPoint y: 319, endPoint x: 988, endPoint y: 304, distance: 298.0
click at [988, 211] on div "Does the portfolio require specific companies to be included or excluded? Yes N…" at bounding box center [933, 158] width 505 height 106
click at [701, 156] on input "Yes" at bounding box center [713, 143] width 25 height 25
radio input "true"
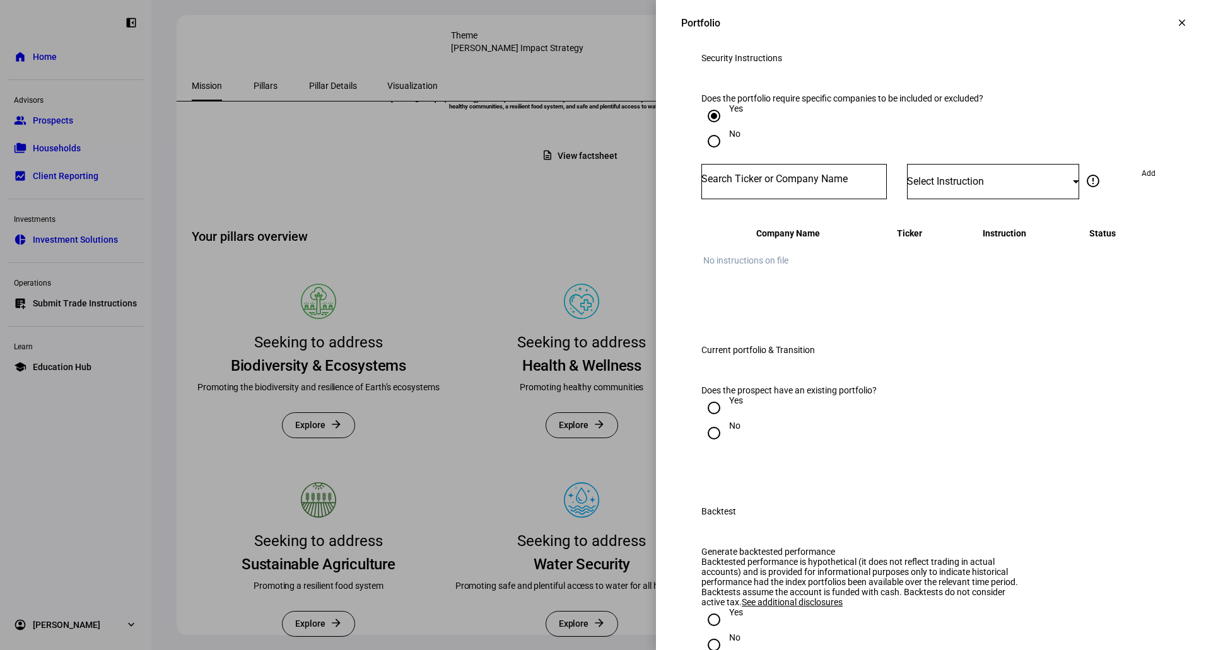
click at [704, 129] on input "Yes" at bounding box center [713, 115] width 25 height 25
click at [707, 154] on input "No" at bounding box center [713, 141] width 25 height 25
radio input "true"
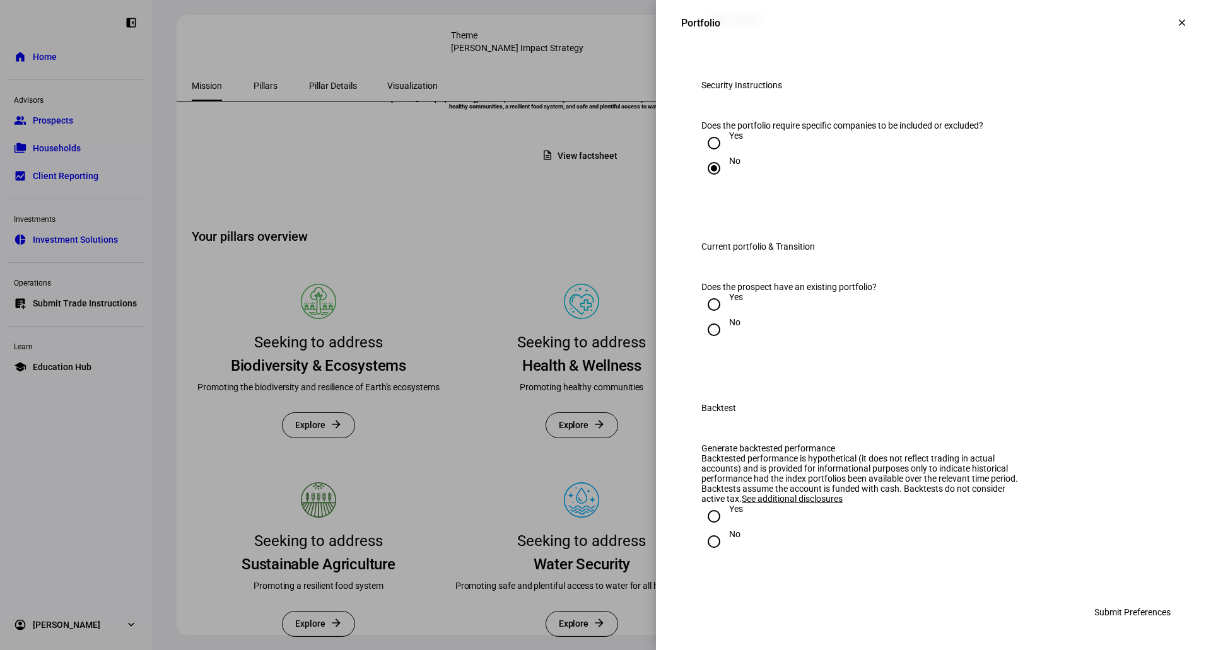
click at [707, 181] on input "No" at bounding box center [713, 168] width 25 height 25
click at [705, 181] on input "No" at bounding box center [713, 168] width 25 height 25
click at [798, 156] on div "Yes" at bounding box center [933, 143] width 464 height 25
click at [708, 317] on input "Yes" at bounding box center [713, 304] width 25 height 25
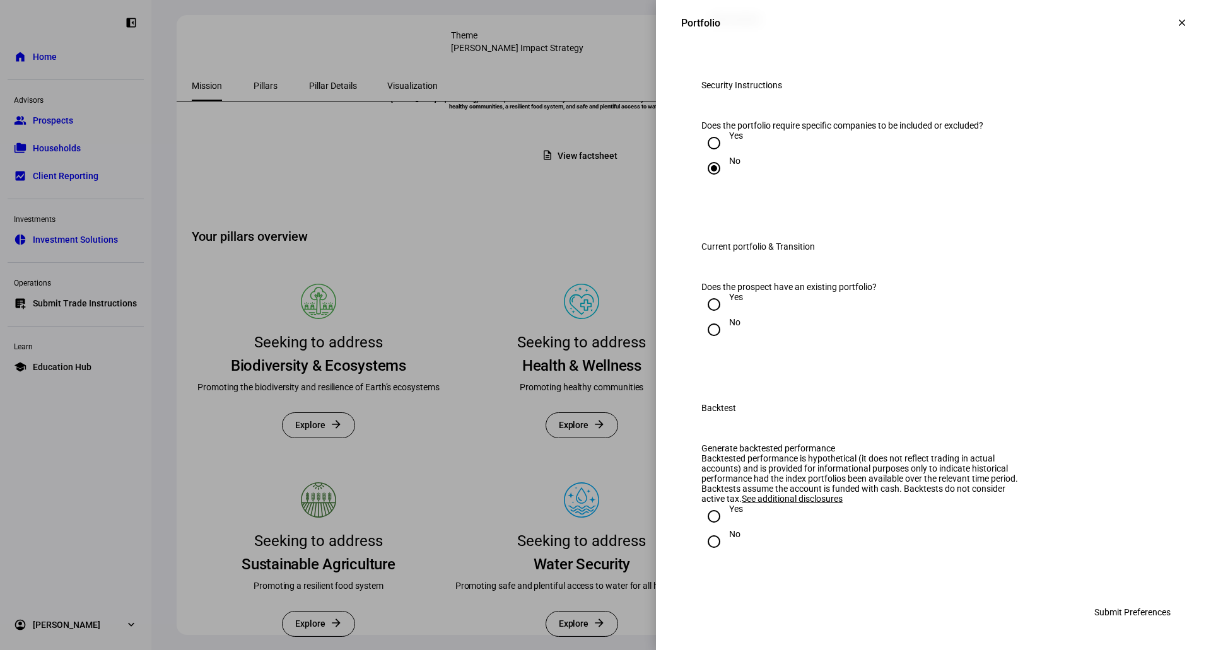
radio input "true"
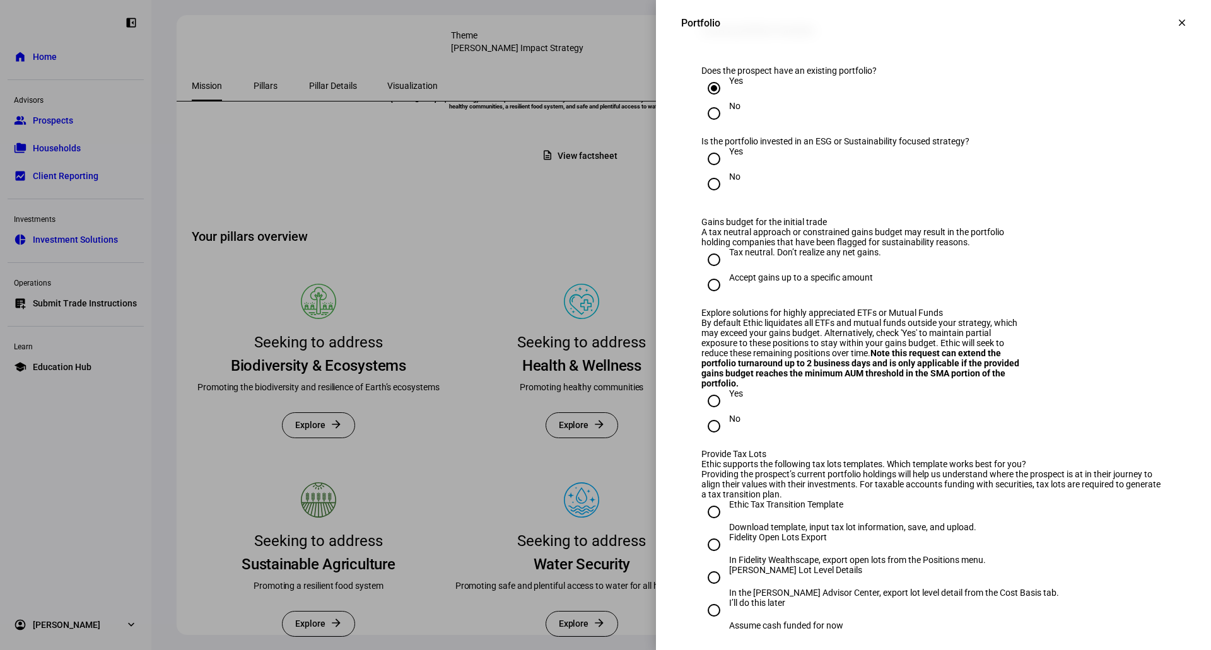
click at [706, 172] on input "Yes" at bounding box center [713, 158] width 25 height 25
radio input "true"
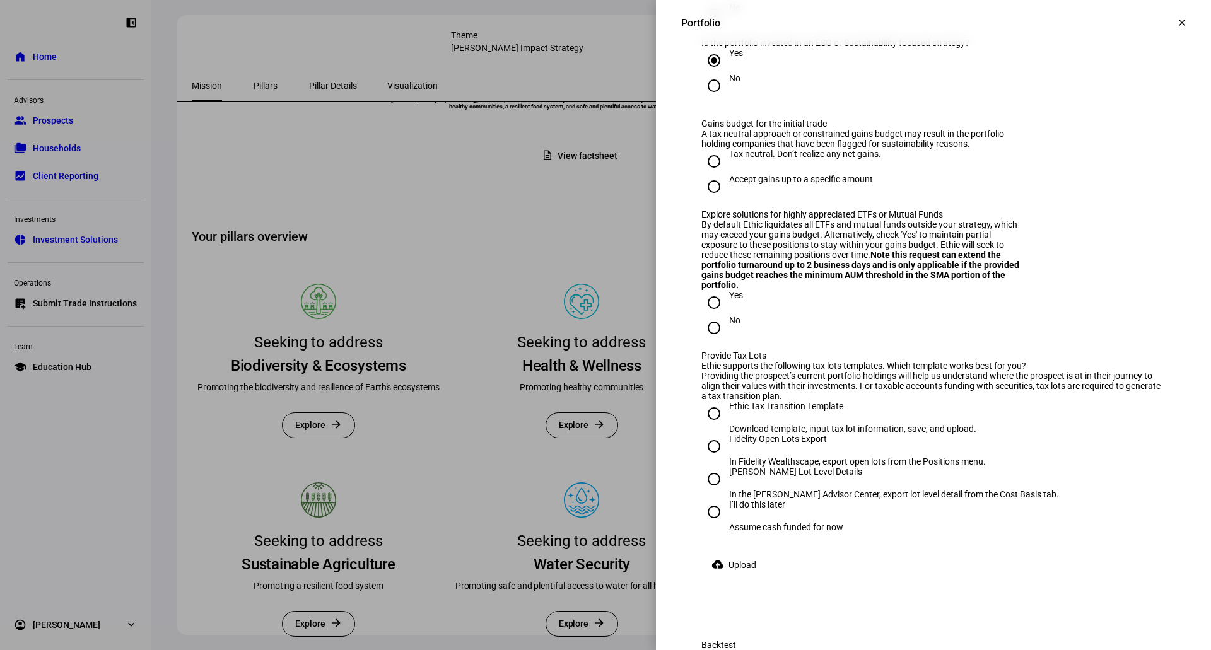
scroll to position [1703, 0]
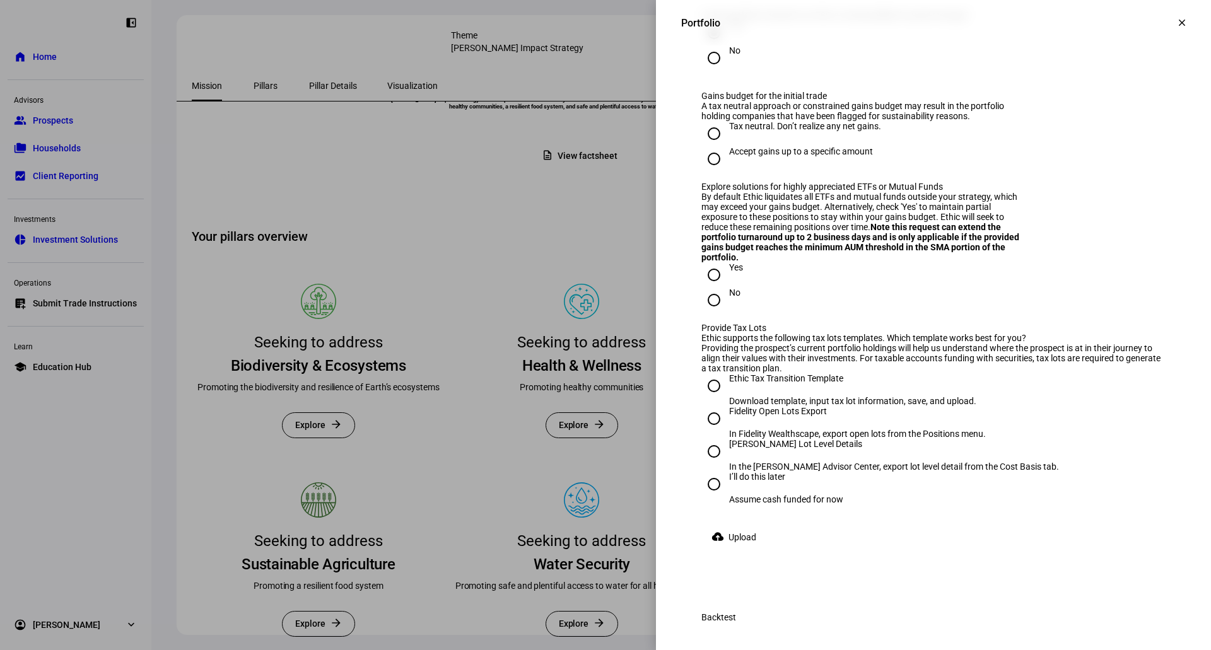
drag, startPoint x: 693, startPoint y: 354, endPoint x: 966, endPoint y: 365, distance: 272.6
click at [966, 121] on div "A tax neutral approach or constrained gains budget may result in the portfolio …" at bounding box center [863, 111] width 325 height 20
drag, startPoint x: 697, startPoint y: 391, endPoint x: 706, endPoint y: 389, distance: 9.0
click at [701, 146] on input "Tax neutral. Don’t realize any net gains." at bounding box center [713, 133] width 25 height 25
radio input "true"
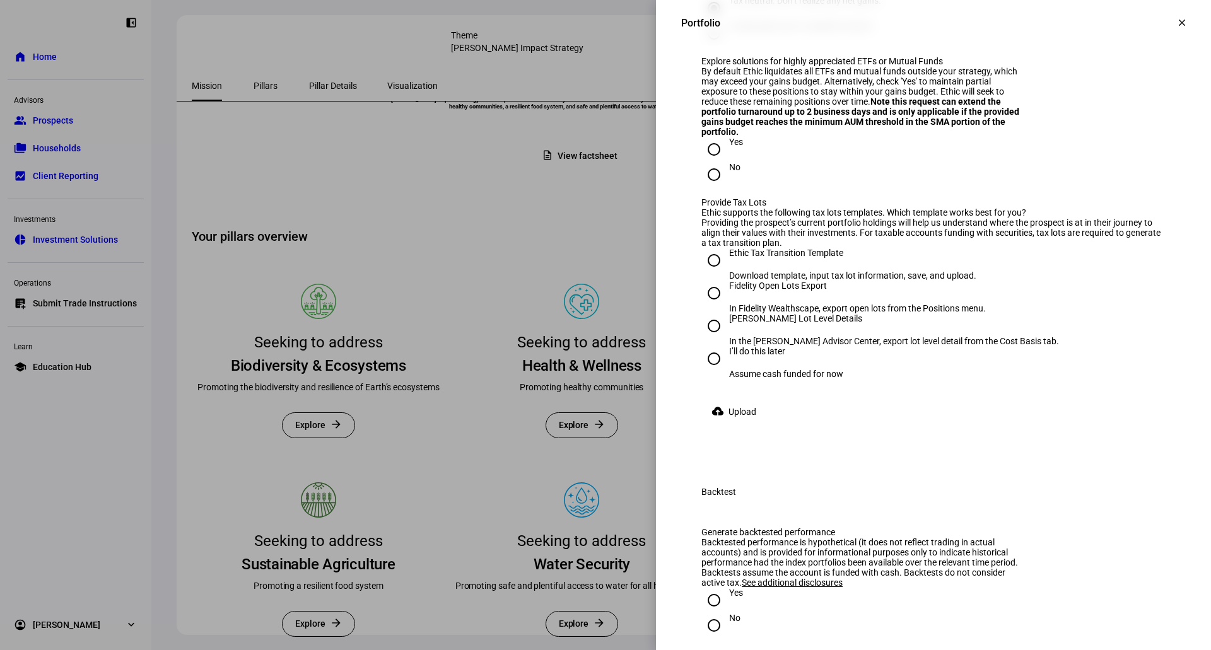
scroll to position [1829, 0]
drag, startPoint x: 692, startPoint y: 322, endPoint x: 989, endPoint y: 312, distance: 297.2
click at [983, 197] on div "Gains budget for the initial trade A tax neutral approach or constrained gains …" at bounding box center [933, 81] width 464 height 232
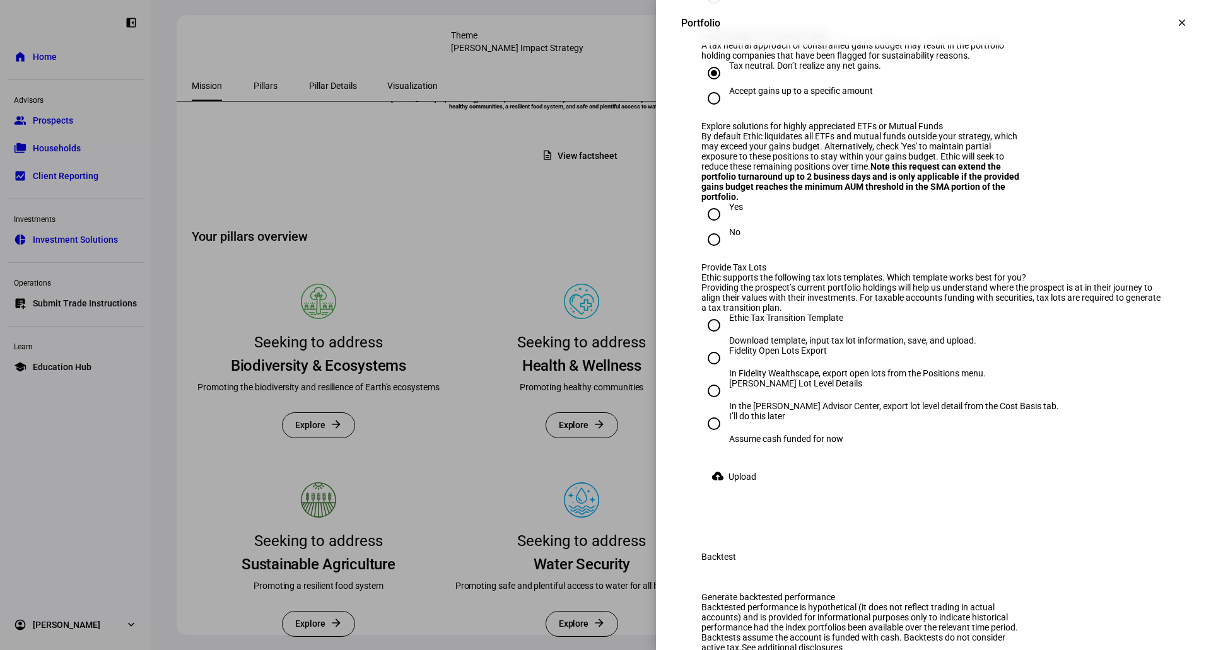
scroll to position [1892, 0]
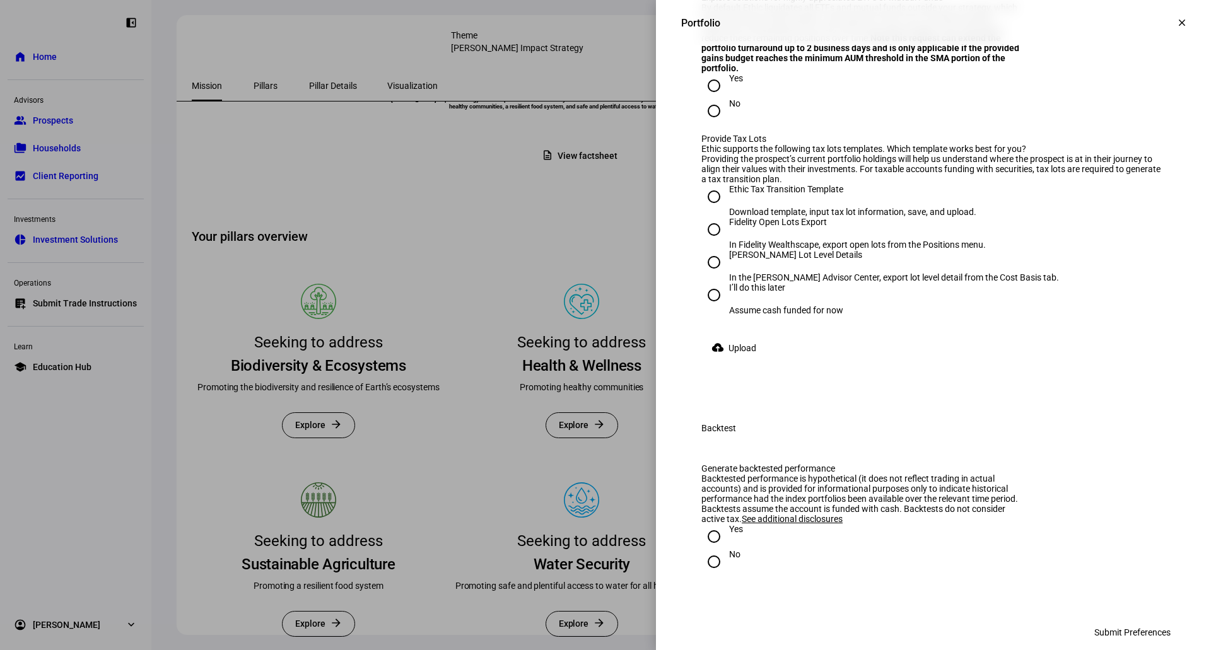
click at [718, 126] on div at bounding box center [714, 111] width 30 height 30
radio input "true"
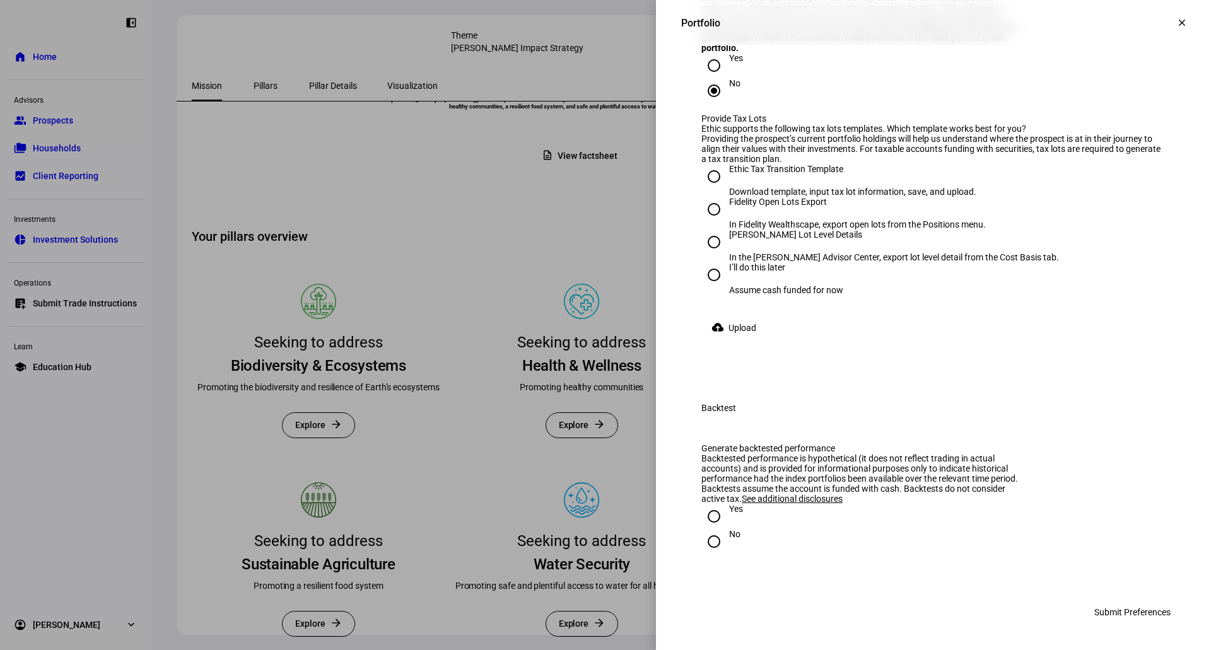
scroll to position [2018, 0]
click at [708, 255] on input "[PERSON_NAME] Lot Level Details In the [PERSON_NAME] Advisor Center, export lot…" at bounding box center [713, 242] width 25 height 25
radio input "true"
drag, startPoint x: 816, startPoint y: 416, endPoint x: 871, endPoint y: 412, distance: 55.0
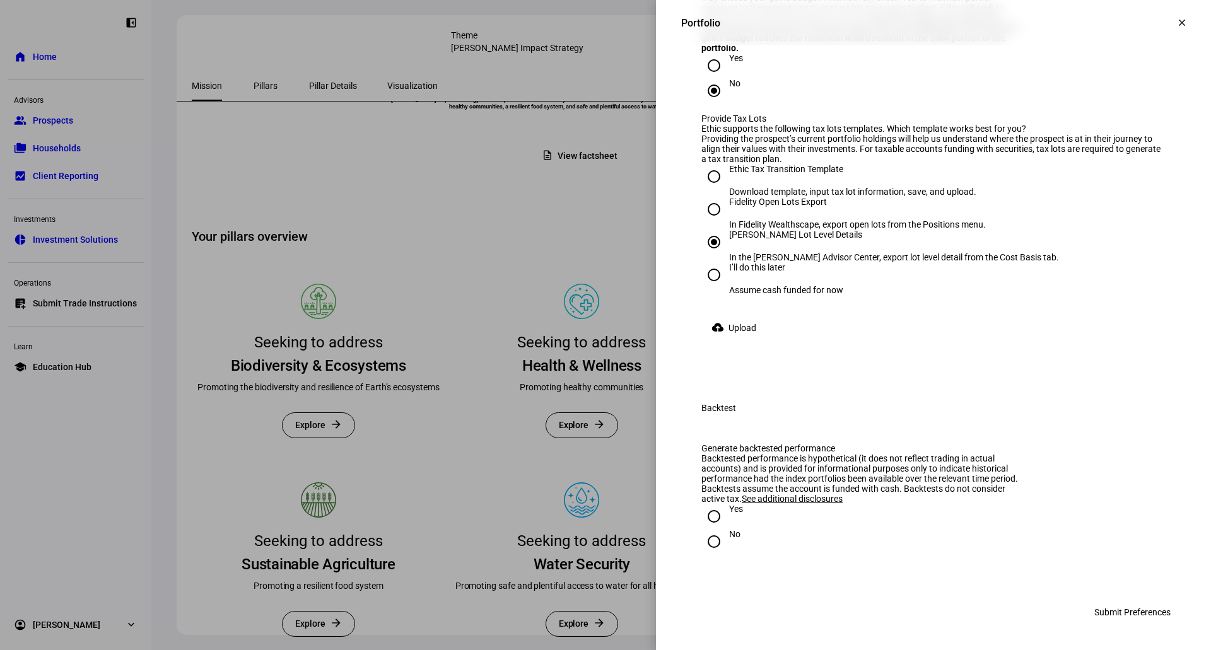
click at [870, 262] on div "In the [PERSON_NAME] Advisor Center, export lot level detail from the Cost Basi…" at bounding box center [894, 257] width 330 height 10
click at [728, 341] on span "Upload" at bounding box center [742, 327] width 28 height 25
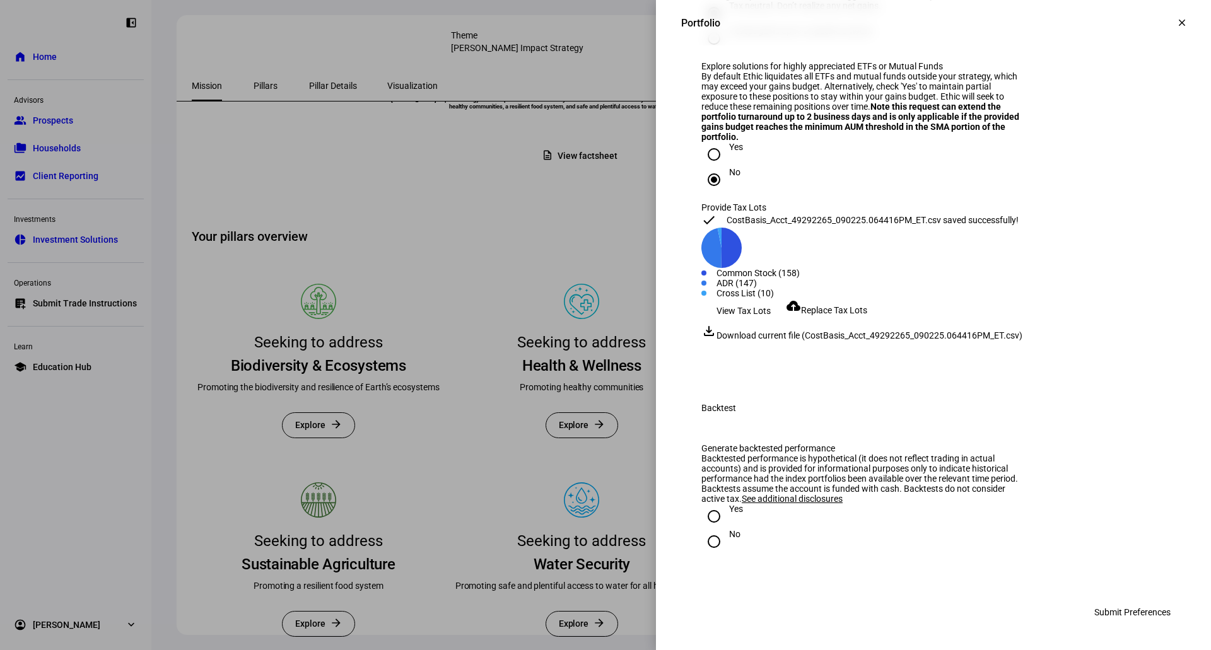
scroll to position [2180, 0]
click at [708, 523] on input "Yes" at bounding box center [713, 516] width 25 height 25
radio input "true"
drag, startPoint x: 786, startPoint y: 527, endPoint x: 745, endPoint y: 540, distance: 43.7
click at [786, 527] on div "Yes" at bounding box center [933, 516] width 464 height 25
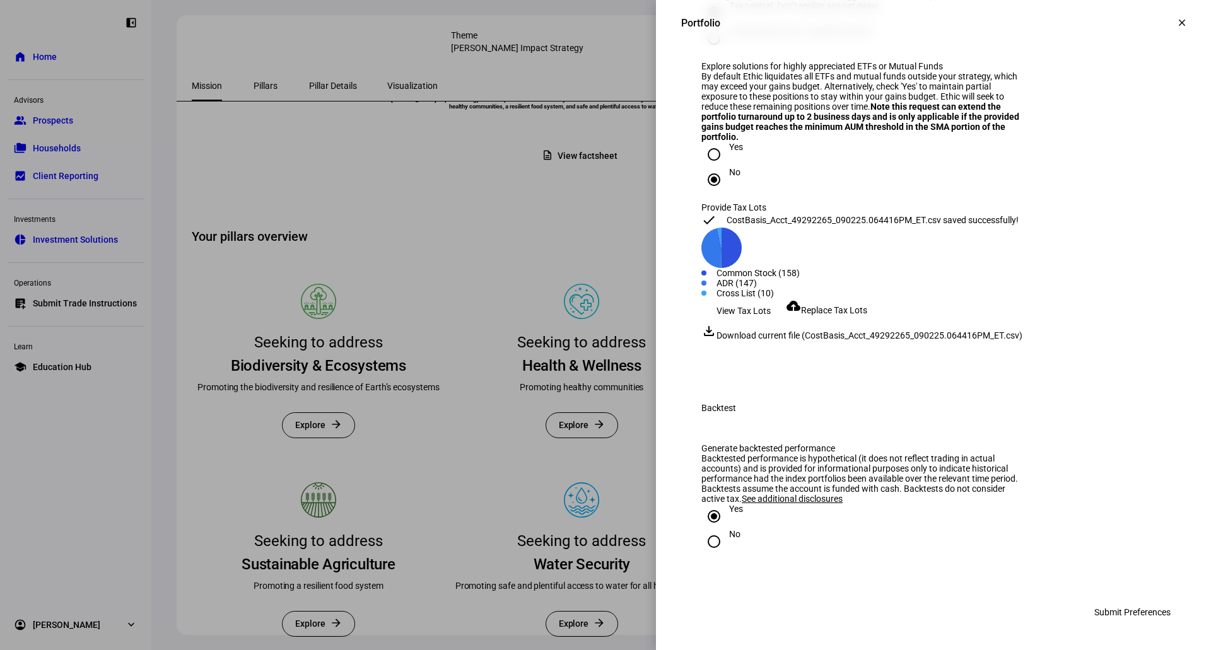
click at [729, 539] on div "No" at bounding box center [734, 534] width 11 height 10
click at [720, 541] on input "No" at bounding box center [713, 541] width 25 height 25
radio input "true"
click at [1100, 604] on span "Submit Preferences" at bounding box center [1132, 612] width 76 height 25
